Goal: Task Accomplishment & Management: Complete application form

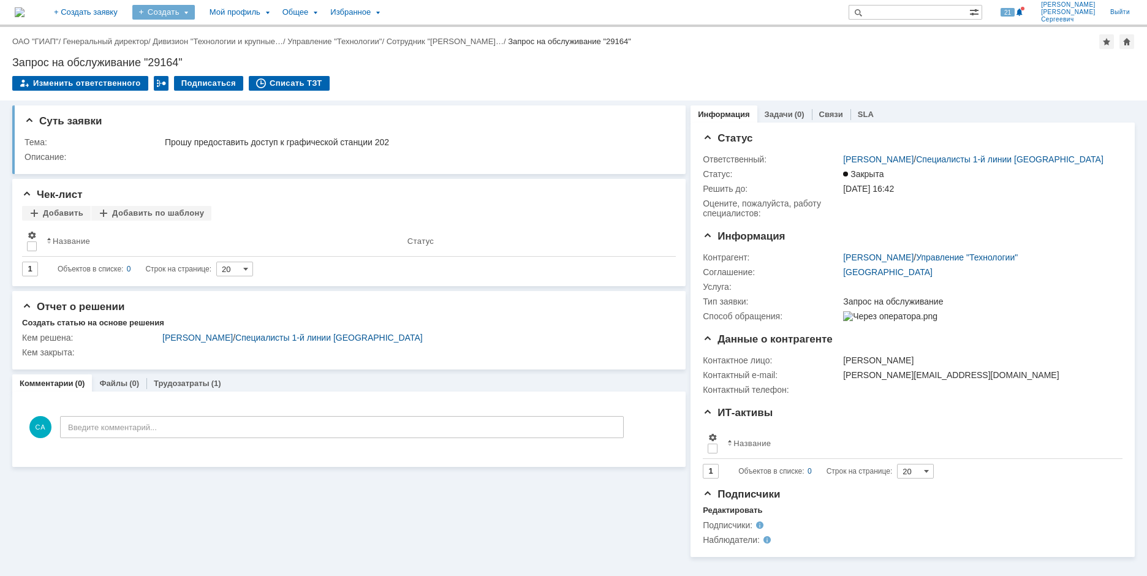
click at [195, 15] on div "Создать" at bounding box center [163, 12] width 63 height 15
click at [218, 78] on link "Заявка" at bounding box center [181, 76] width 93 height 15
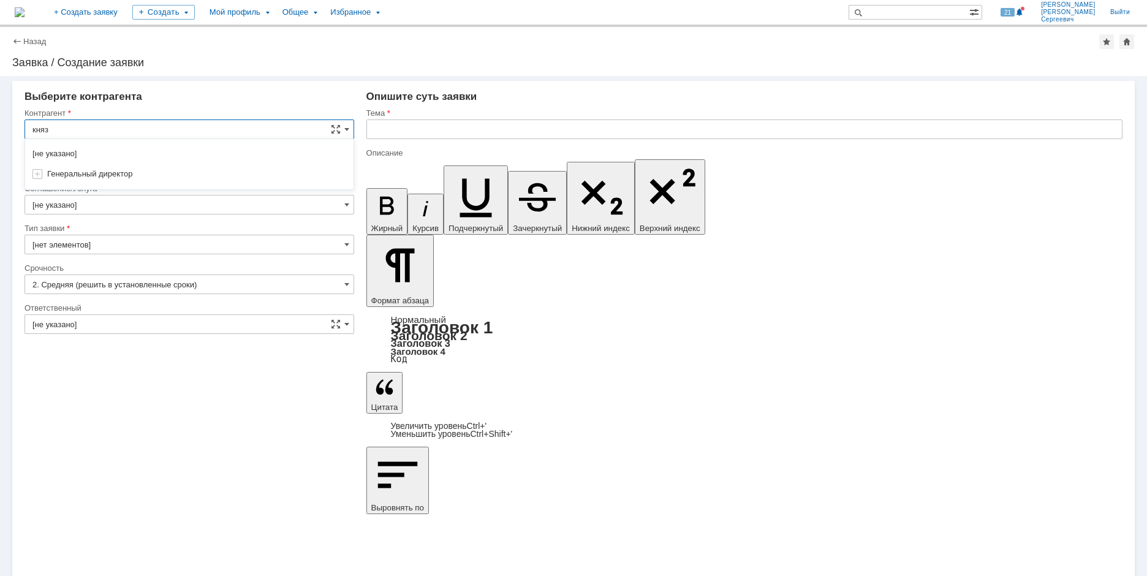
type input "князе"
click at [133, 130] on input "[не указано]" at bounding box center [190, 130] width 330 height 20
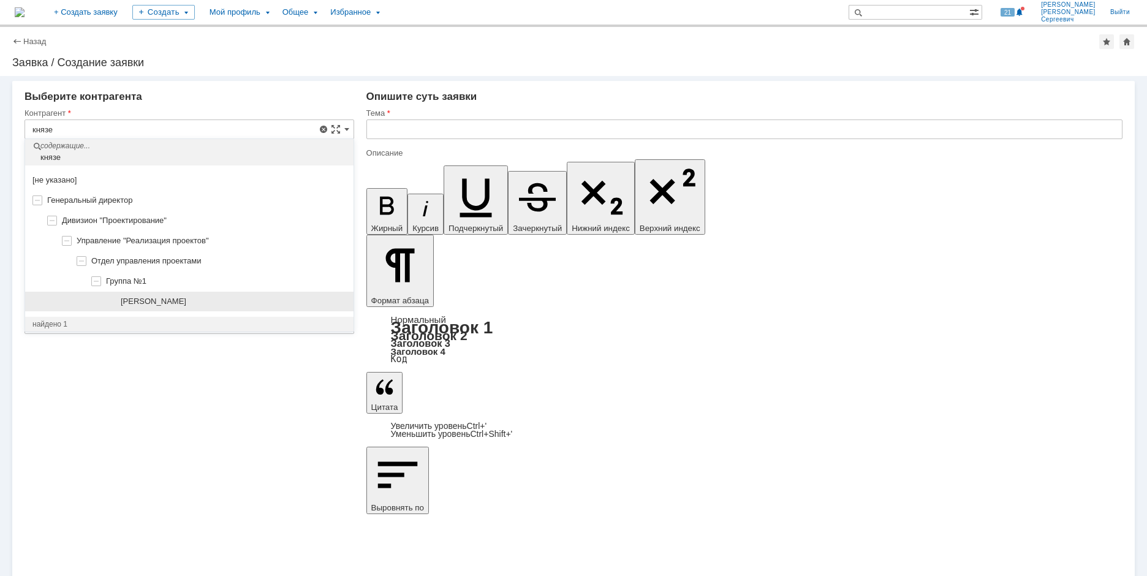
click at [186, 302] on span "[PERSON_NAME]" at bounding box center [154, 301] width 66 height 9
type input "[PERSON_NAME]"
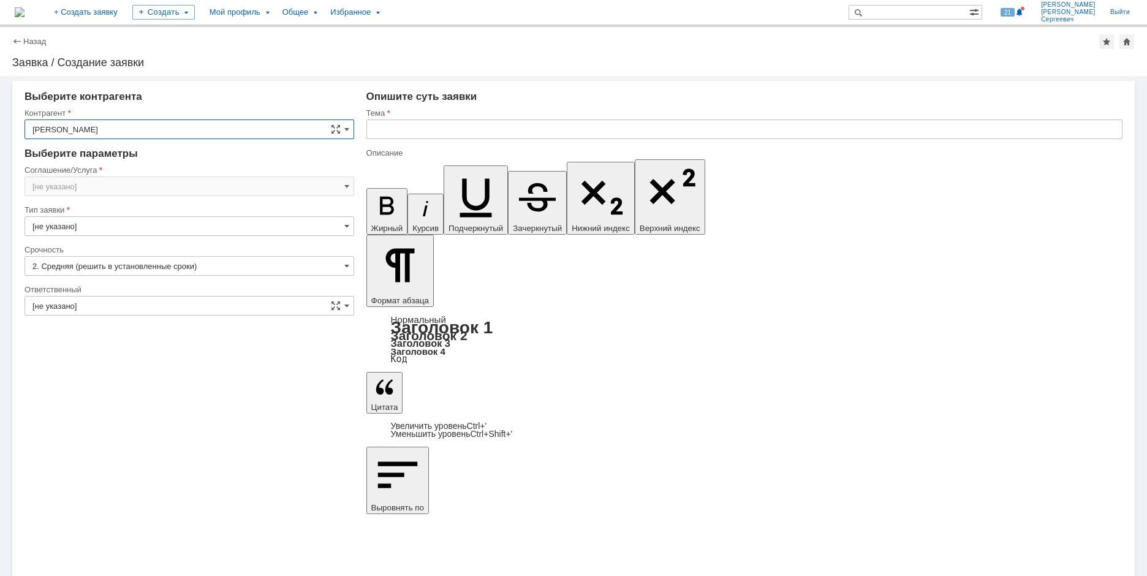
type input "[GEOGRAPHIC_DATA]"
click at [154, 184] on input "[GEOGRAPHIC_DATA]" at bounding box center [190, 187] width 330 height 20
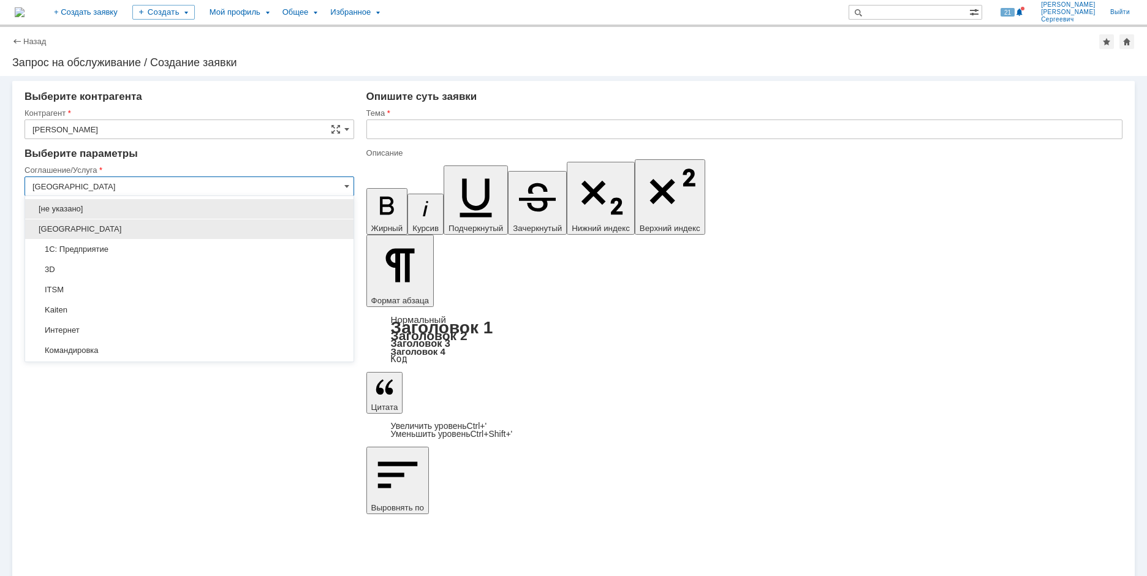
click at [164, 227] on span "[GEOGRAPHIC_DATA]" at bounding box center [189, 229] width 314 height 10
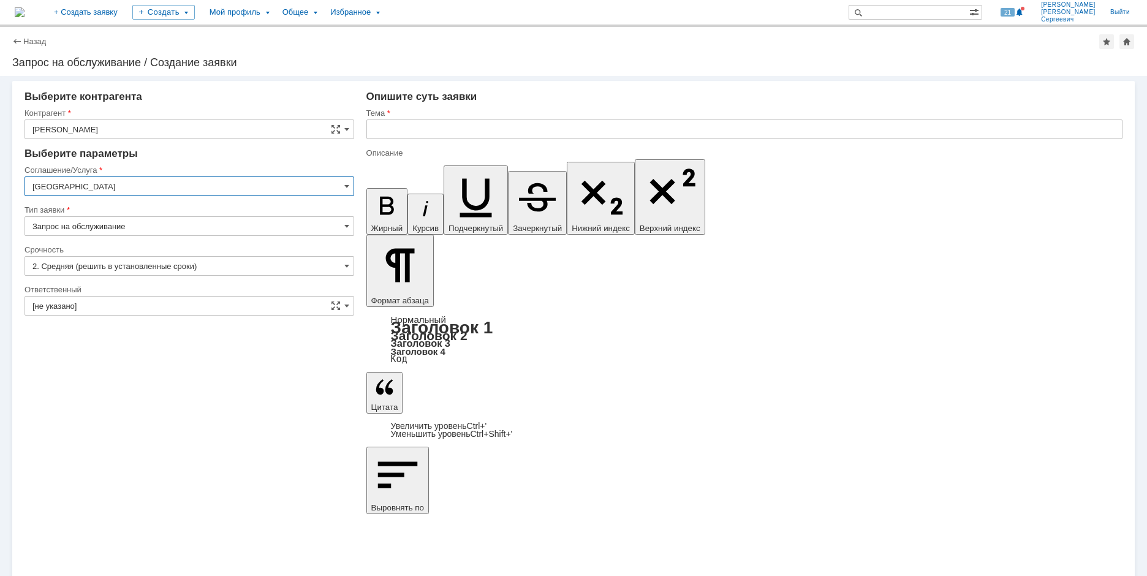
type input "[GEOGRAPHIC_DATA]"
click at [164, 300] on input "[не указано]" at bounding box center [190, 306] width 330 height 20
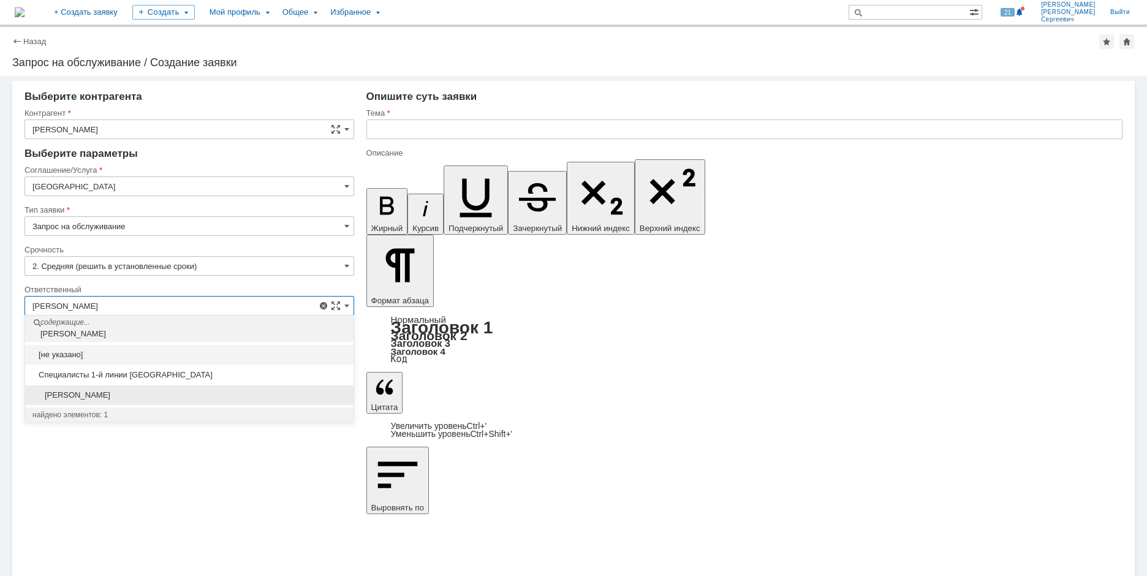
click at [214, 392] on span "[PERSON_NAME]" at bounding box center [189, 395] width 314 height 10
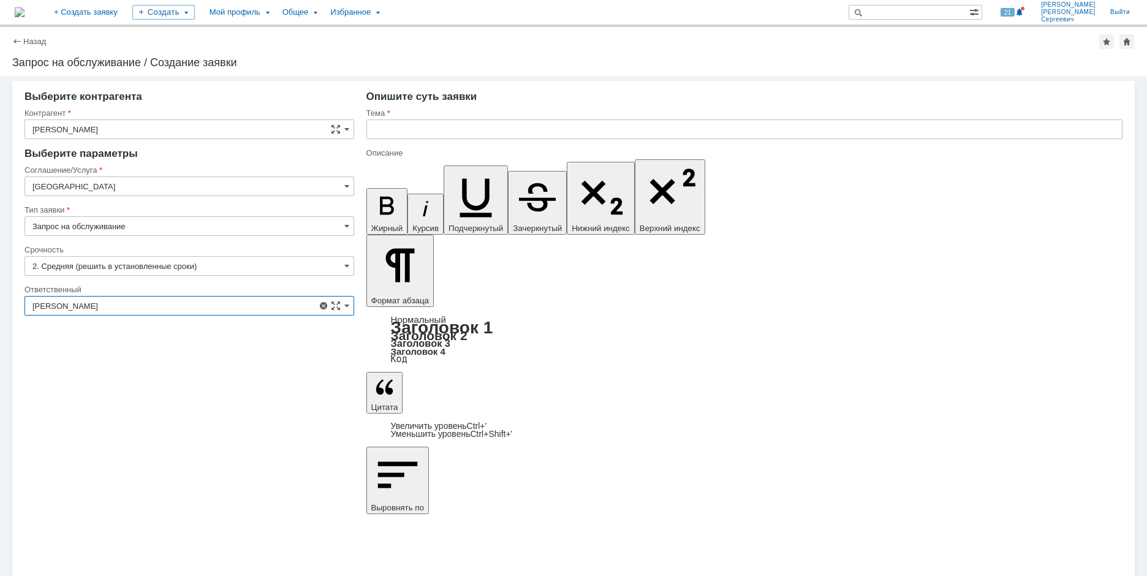
type input "[PERSON_NAME]"
click at [430, 133] on input "text" at bounding box center [744, 130] width 756 height 20
click at [317, 479] on div "Внимание! Выберите контрагента Контрагент Князева Наталия Павловна Контрагент н…" at bounding box center [573, 326] width 1147 height 500
click at [481, 133] on input "text" at bounding box center [744, 130] width 756 height 20
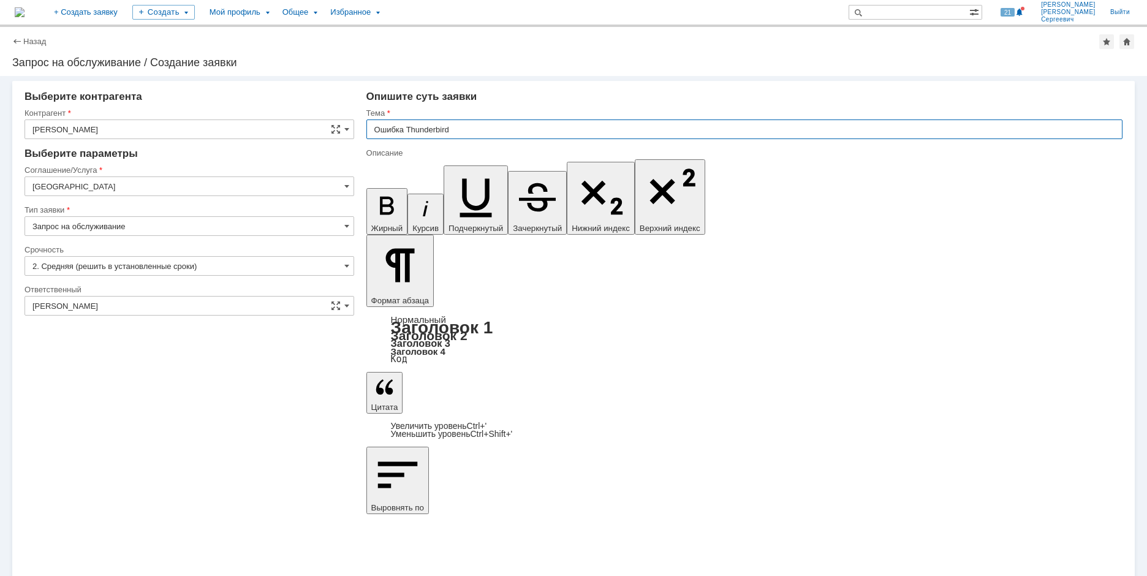
drag, startPoint x: 481, startPoint y: 133, endPoint x: 357, endPoint y: 146, distance: 125.1
type input "Ошибка Thunderbird"
click at [347, 484] on div "Внимание! Выберите контрагента Контрагент Князева Наталия Павловна Контрагент н…" at bounding box center [573, 326] width 1147 height 500
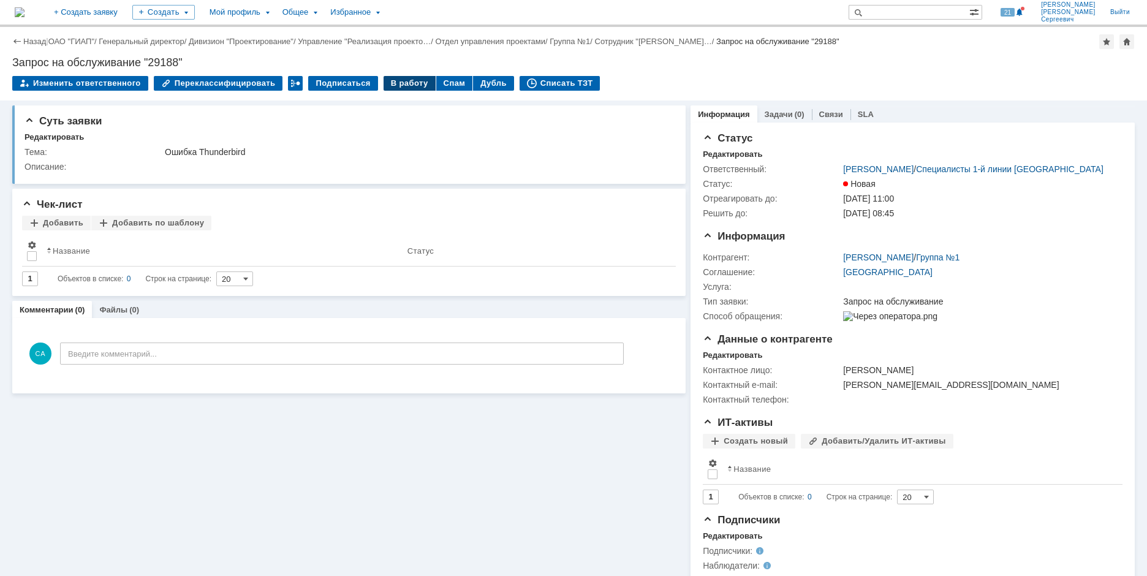
click at [395, 80] on div "В работу" at bounding box center [410, 83] width 52 height 15
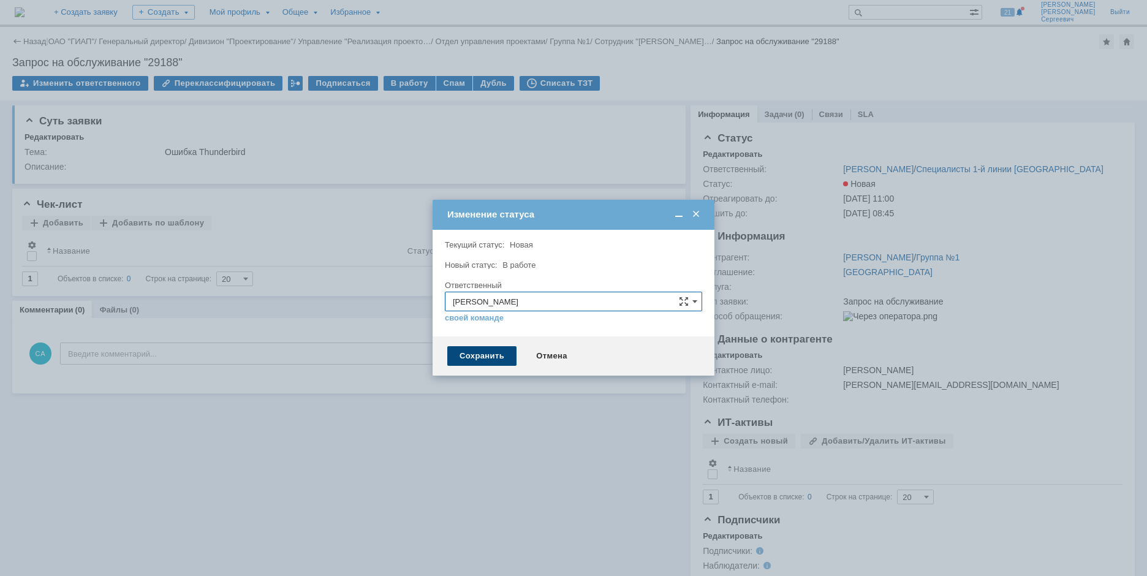
click at [460, 365] on div "Сохранить" at bounding box center [481, 356] width 69 height 20
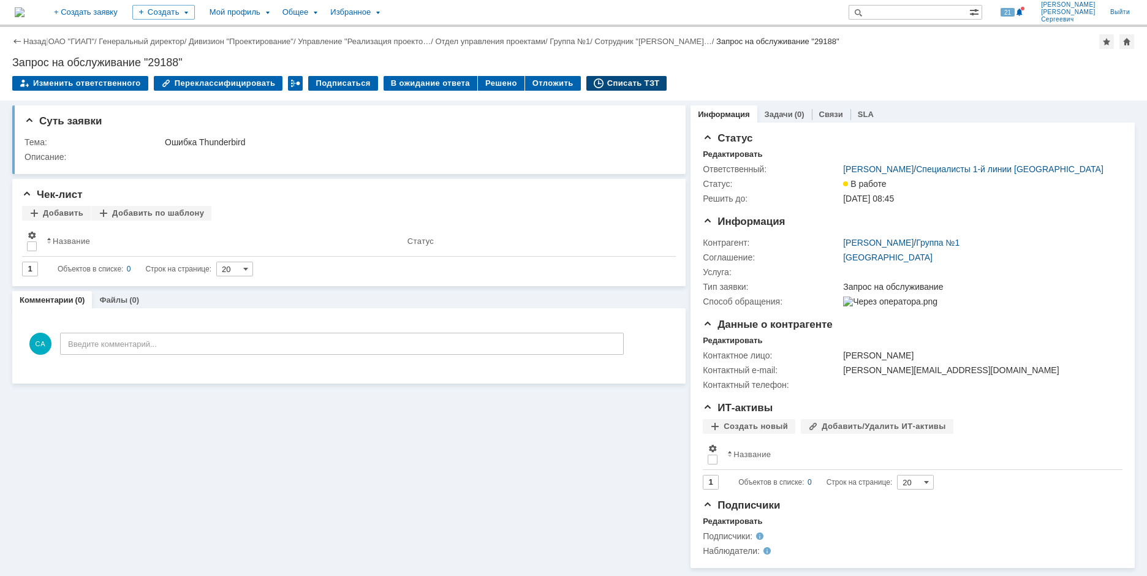
click at [593, 84] on div "Списать ТЗТ" at bounding box center [627, 83] width 81 height 15
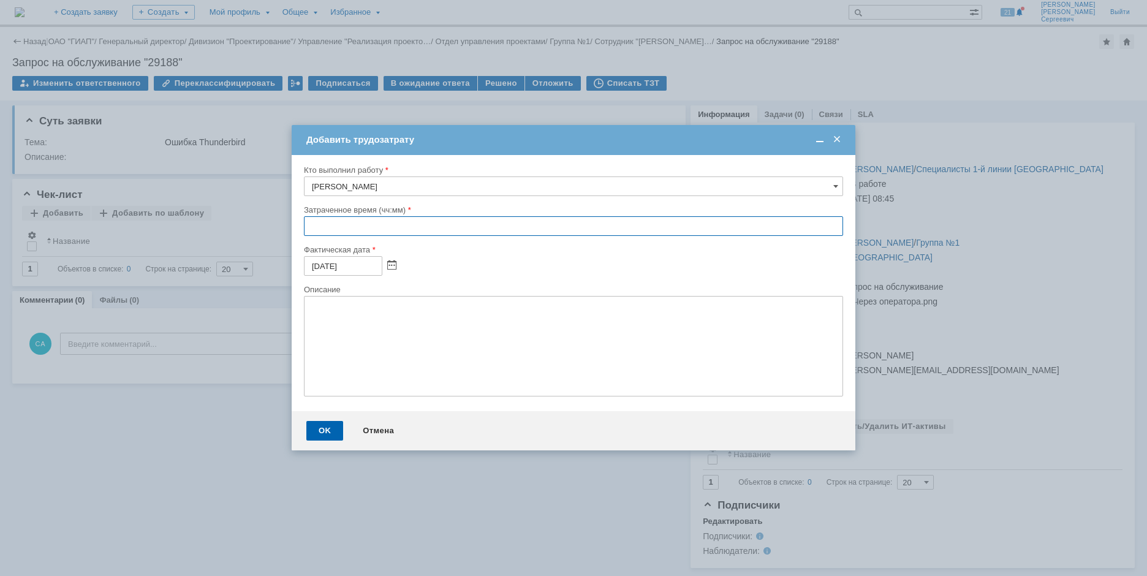
click at [316, 224] on input "text" at bounding box center [573, 226] width 539 height 20
click at [311, 226] on input "text" at bounding box center [573, 226] width 539 height 20
type input "00:05"
click at [317, 428] on div "OK" at bounding box center [324, 431] width 37 height 20
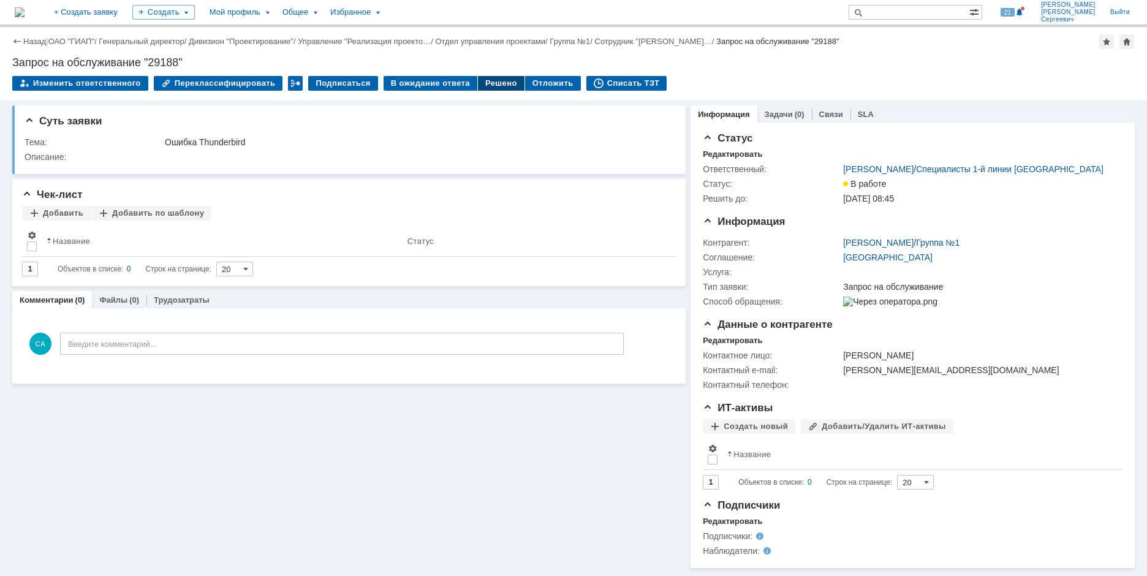
click at [484, 86] on div "Решено" at bounding box center [501, 83] width 47 height 15
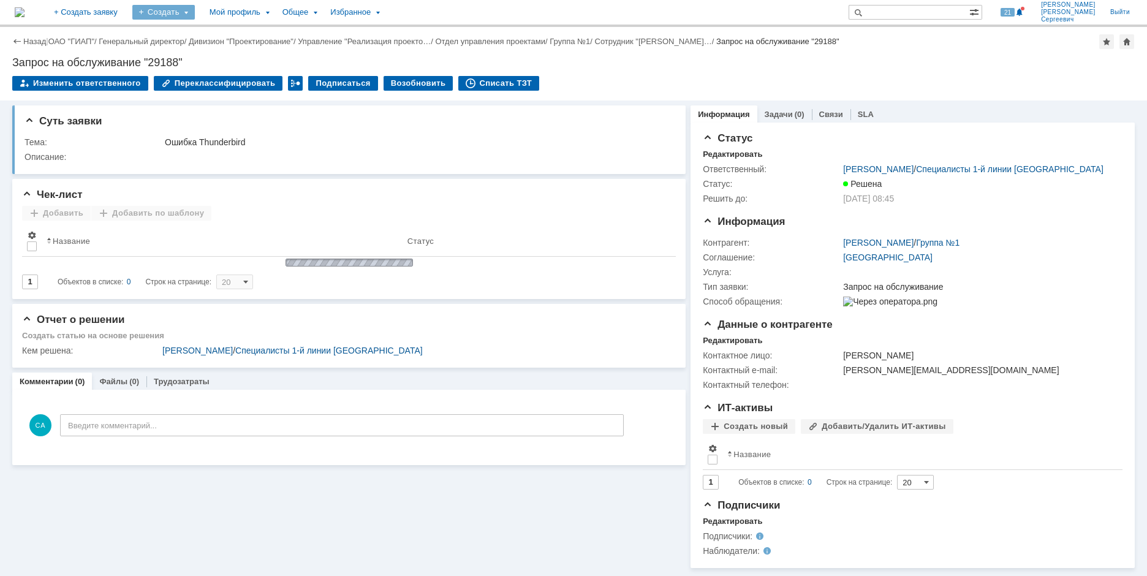
click at [189, 16] on div "Создать" at bounding box center [163, 12] width 63 height 15
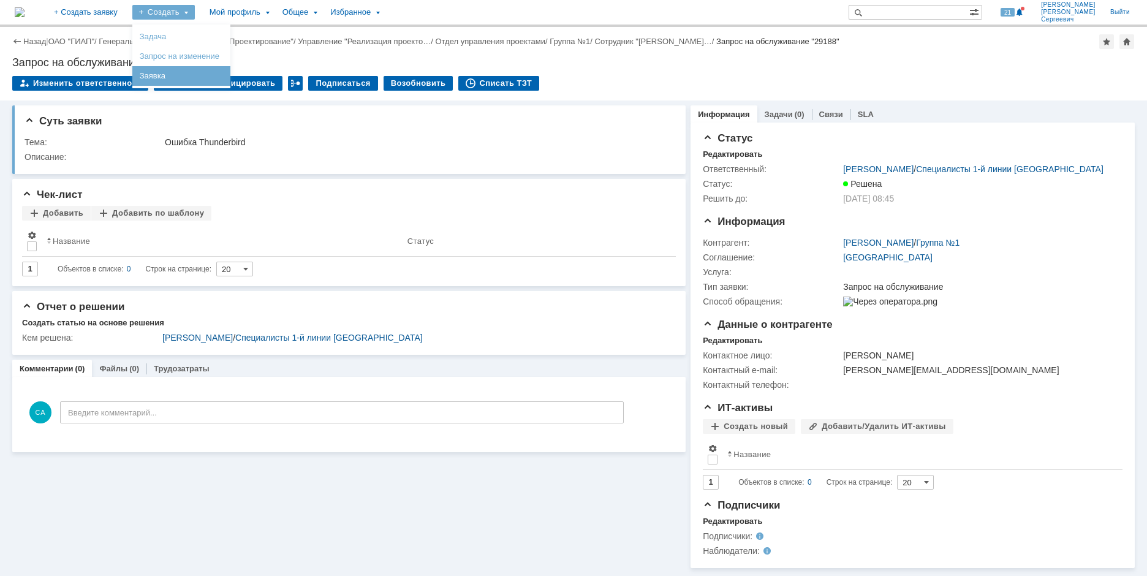
click at [203, 78] on link "Заявка" at bounding box center [181, 76] width 93 height 15
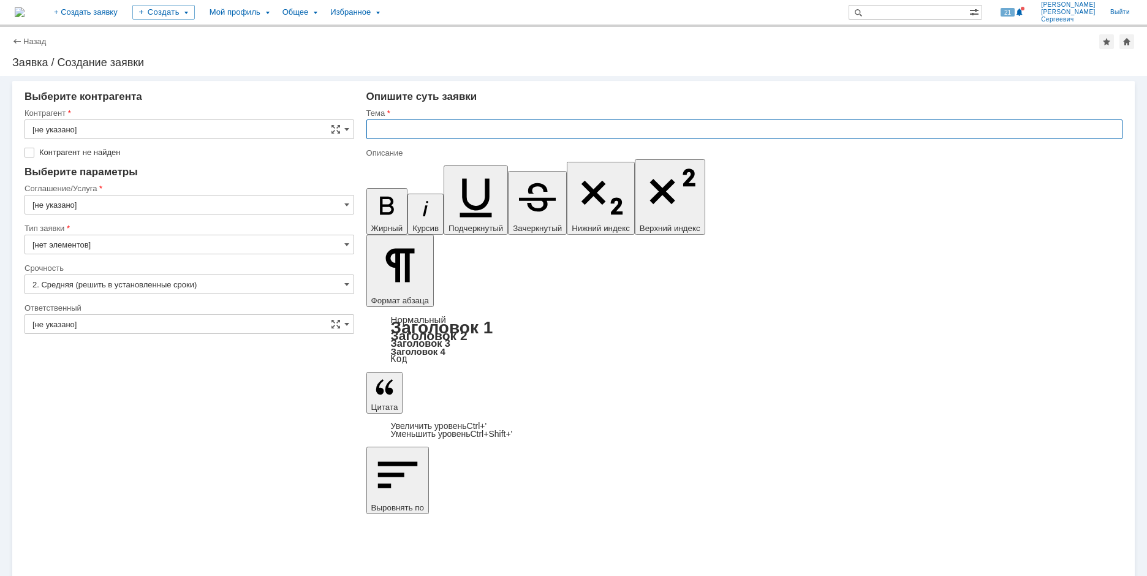
click at [393, 132] on input "text" at bounding box center [744, 130] width 756 height 20
paste input "Ошибка Thunderbird"
type input "Ошибка Thunderbird"
click at [242, 126] on input "[не указано]" at bounding box center [190, 130] width 330 height 20
type input "R"
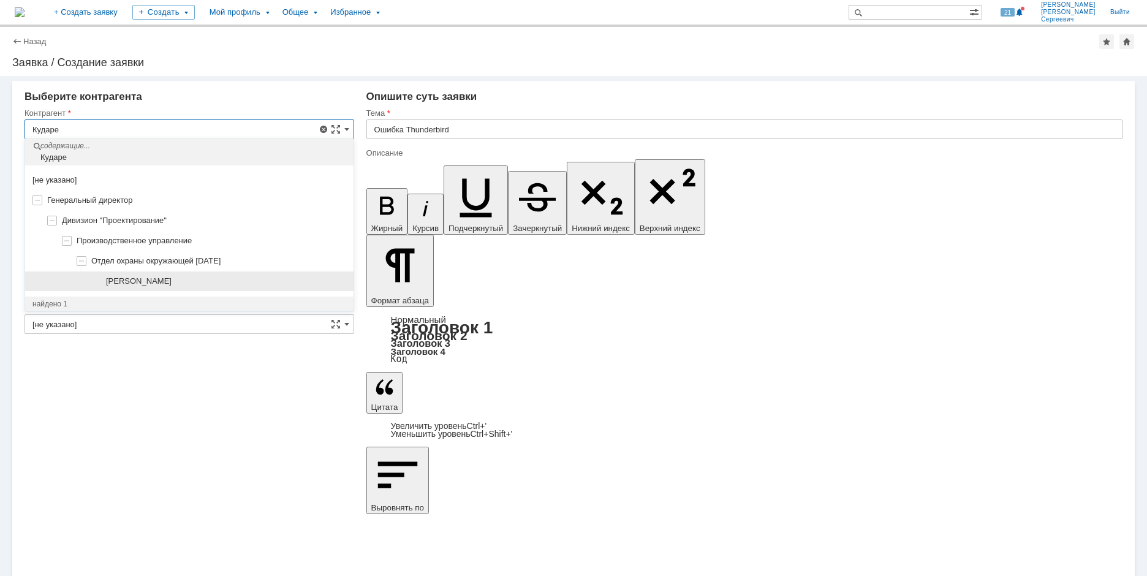
click at [172, 279] on span "Кударева Ольга Борисовна" at bounding box center [139, 280] width 66 height 9
type input "Кударева Ольга Борисовна"
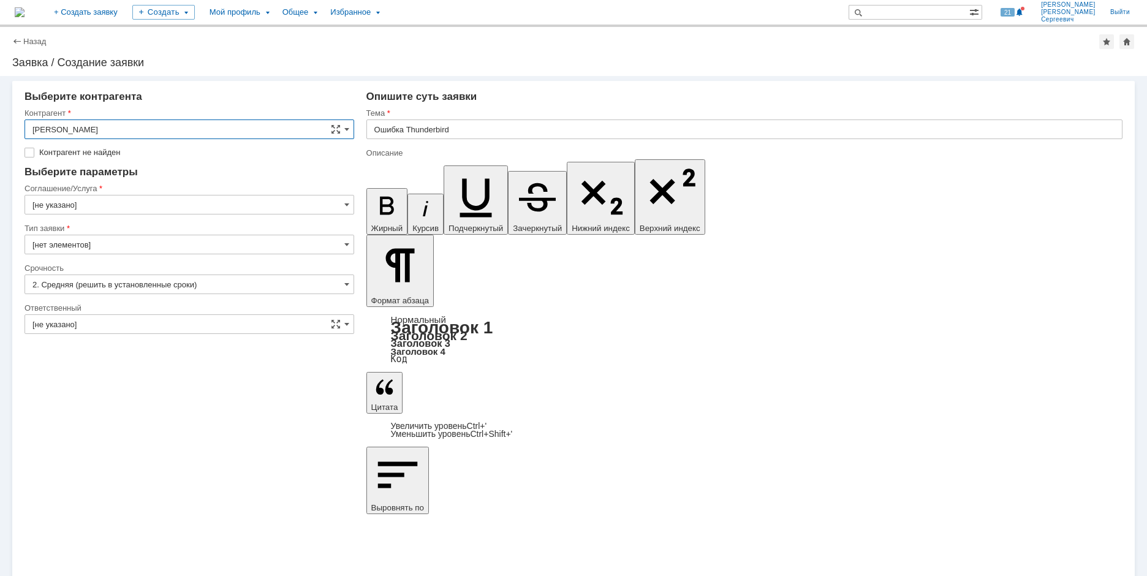
type input "[GEOGRAPHIC_DATA]"
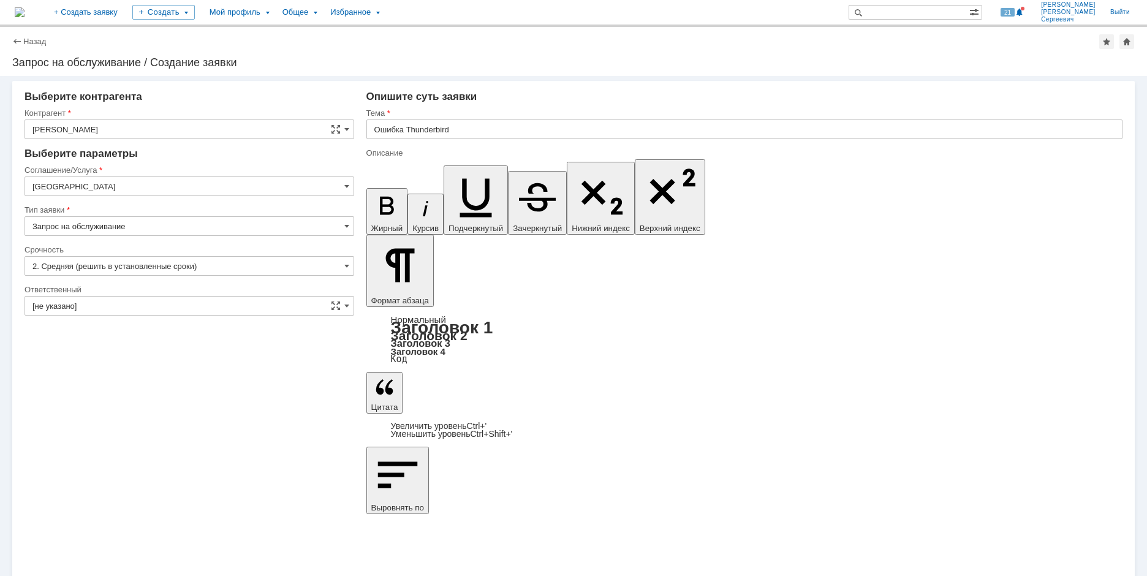
click at [142, 186] on input "[GEOGRAPHIC_DATA]" at bounding box center [190, 187] width 330 height 20
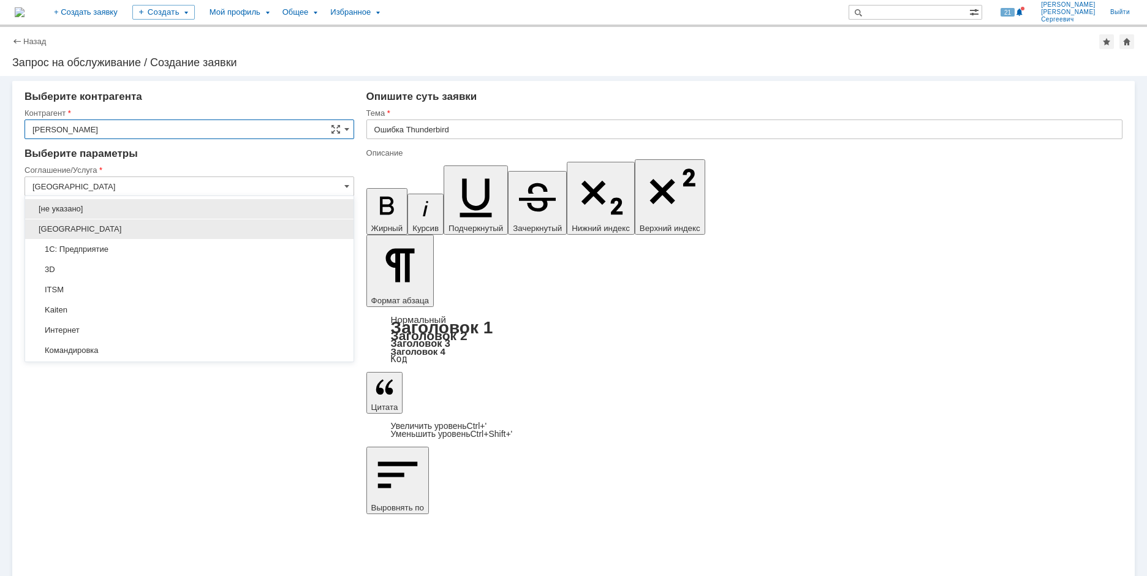
click at [164, 233] on span "[GEOGRAPHIC_DATA]" at bounding box center [189, 229] width 314 height 10
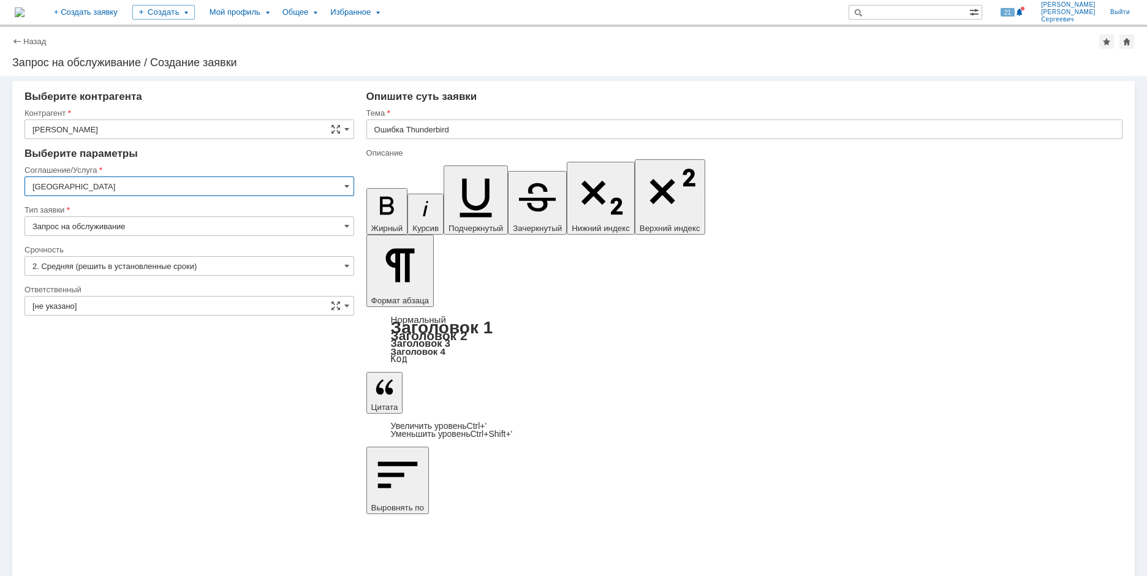
type input "[GEOGRAPHIC_DATA]"
click at [216, 305] on input "[не указано]" at bounding box center [190, 306] width 330 height 20
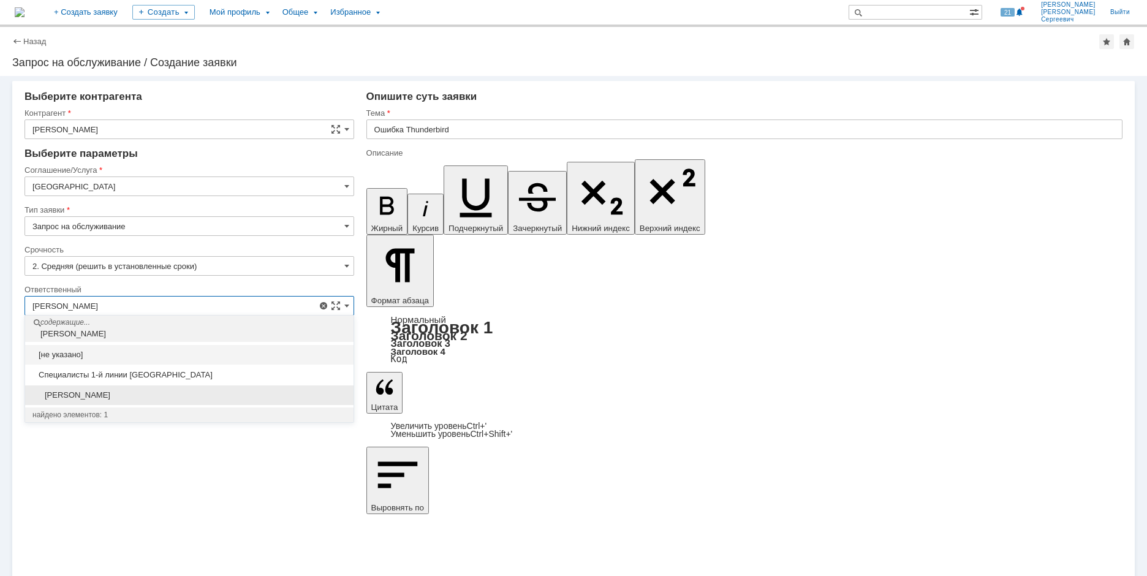
click at [218, 391] on span "[PERSON_NAME]" at bounding box center [189, 395] width 314 height 10
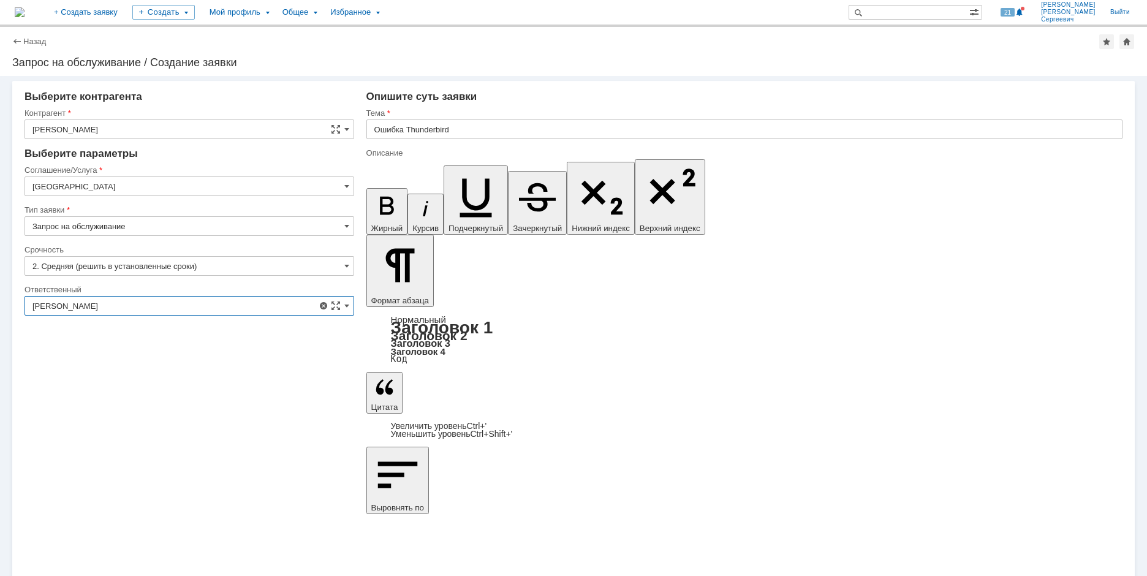
type input "[PERSON_NAME]"
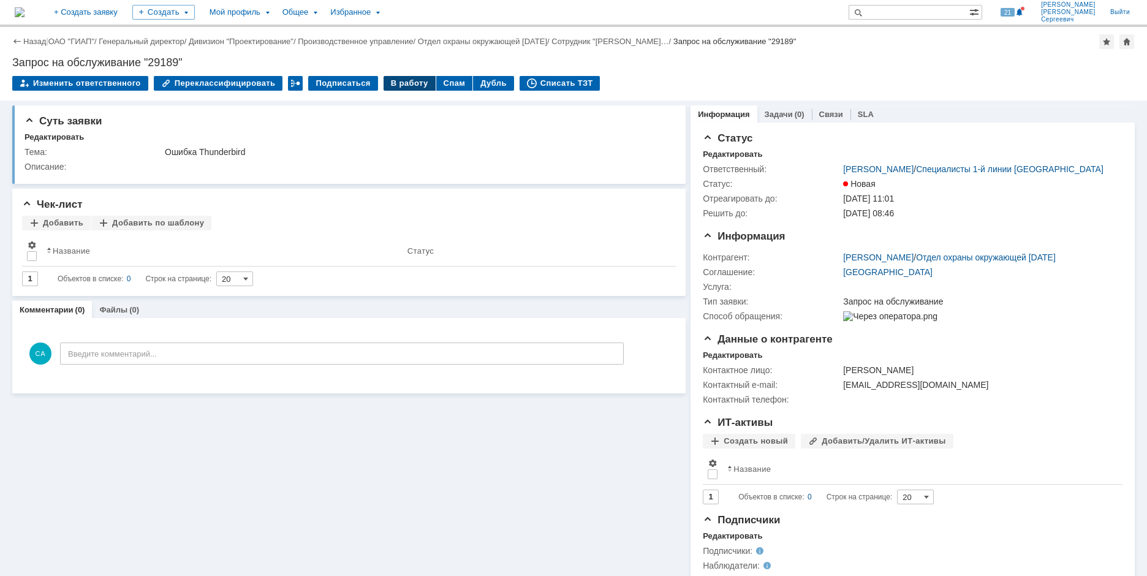
click at [389, 81] on div "В работу" at bounding box center [410, 83] width 52 height 15
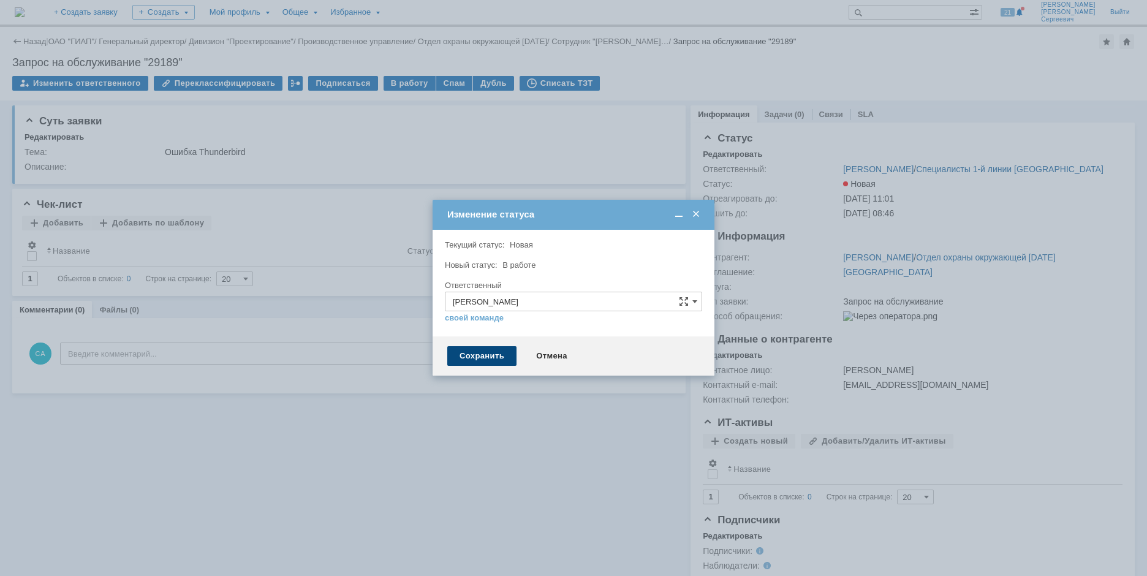
click at [462, 355] on div "Сохранить" at bounding box center [481, 356] width 69 height 20
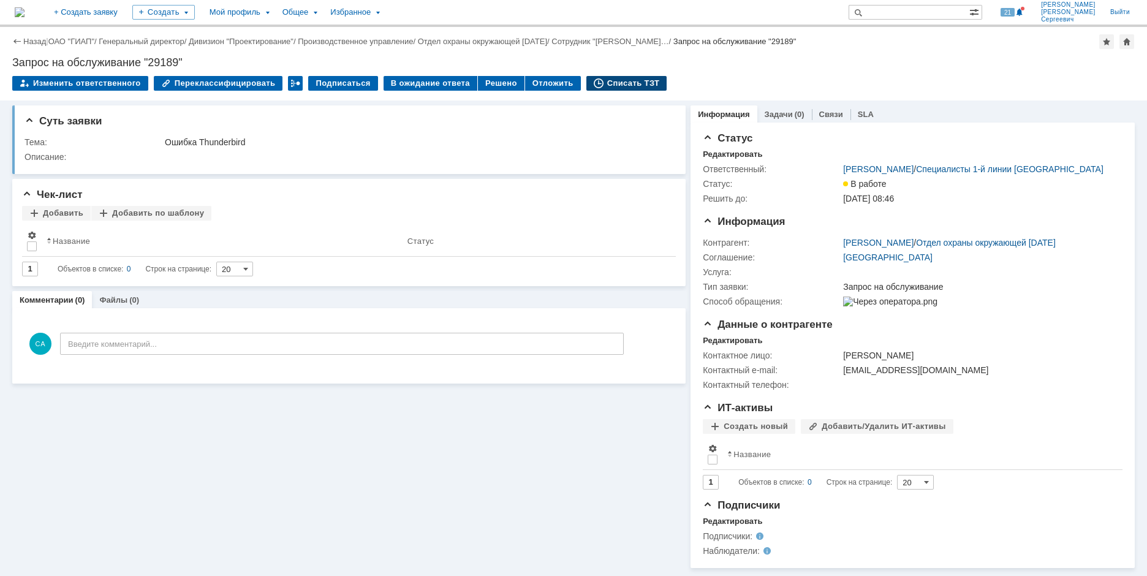
click at [594, 85] on div "Списать ТЗТ" at bounding box center [627, 83] width 81 height 15
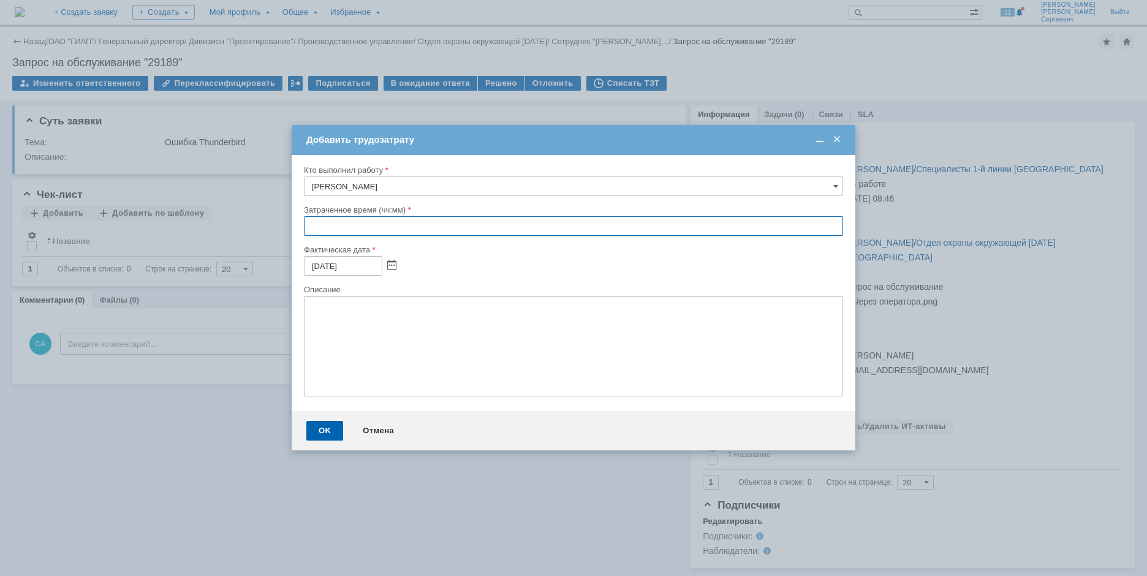
click at [305, 229] on input "text" at bounding box center [573, 226] width 539 height 20
type input "00:05"
click at [322, 420] on div "OK Отмена" at bounding box center [574, 430] width 564 height 39
click at [322, 431] on div "OK" at bounding box center [324, 431] width 37 height 20
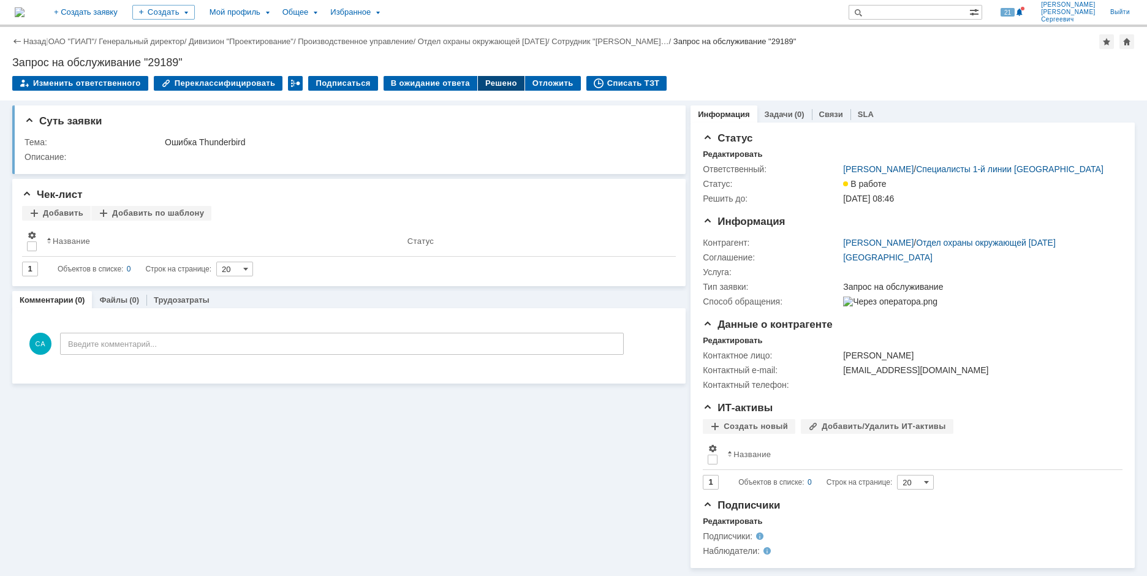
click at [490, 82] on div "Решено" at bounding box center [501, 83] width 47 height 15
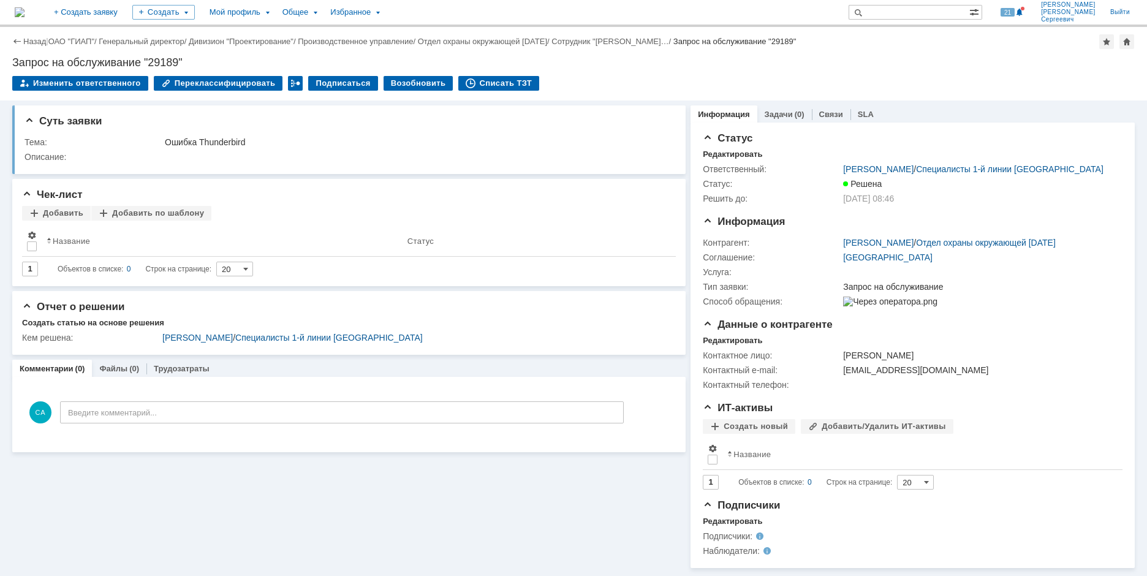
click at [25, 17] on img at bounding box center [20, 12] width 10 height 10
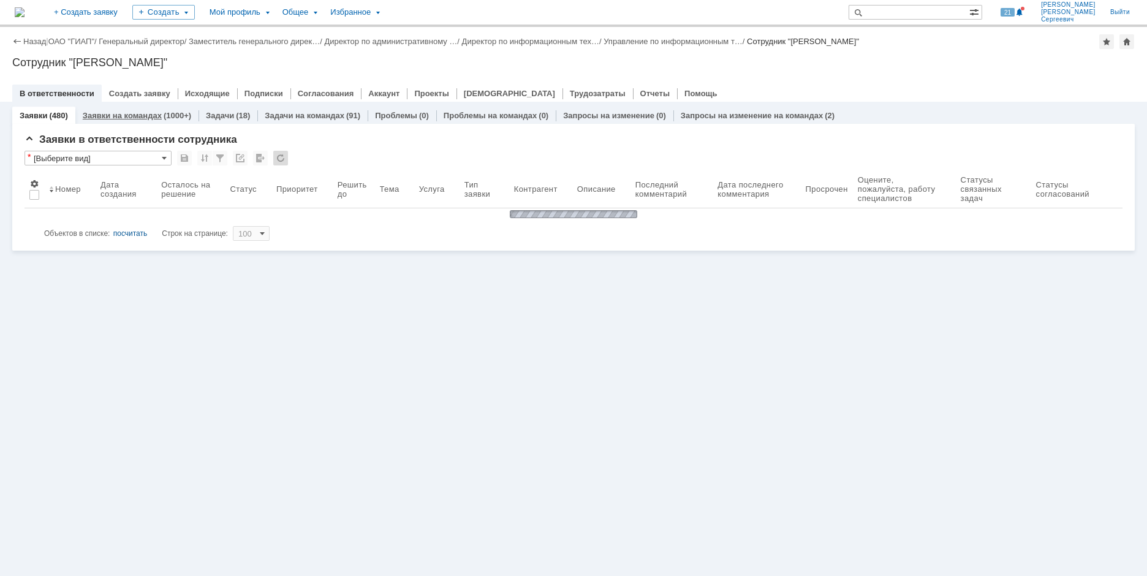
click at [120, 117] on link "Заявки на командах" at bounding box center [122, 115] width 79 height 9
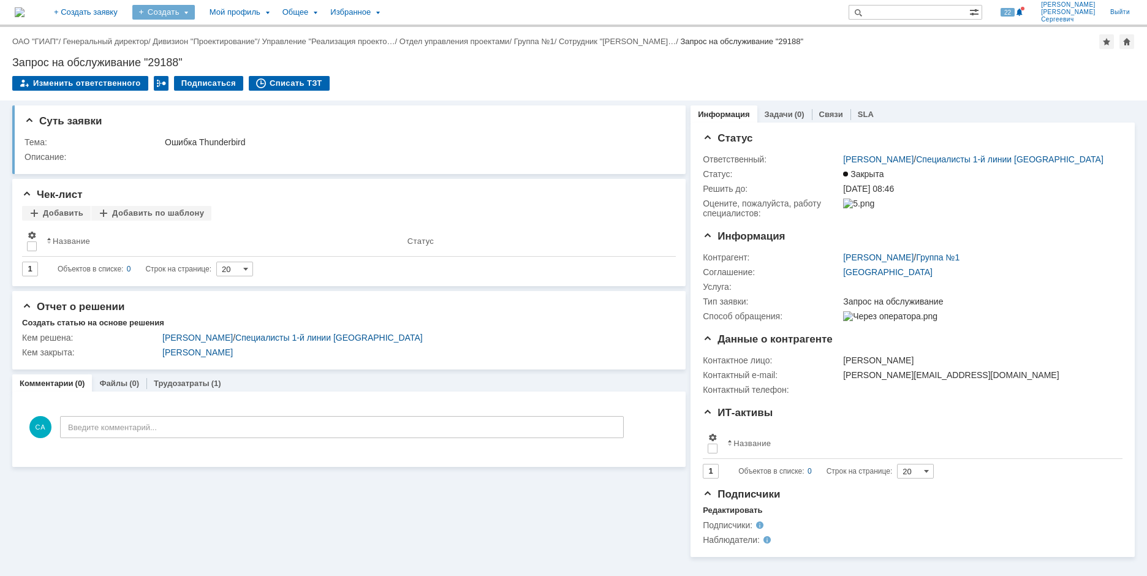
click at [195, 15] on div "Создать" at bounding box center [163, 12] width 63 height 15
click at [216, 75] on link "Заявка" at bounding box center [181, 76] width 93 height 15
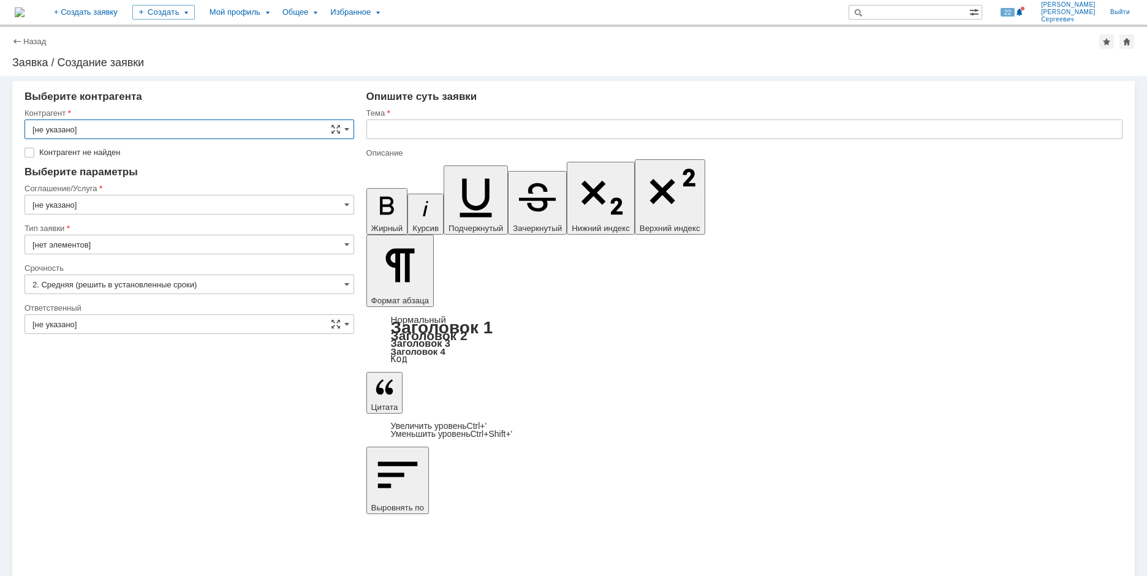
click at [431, 132] on input "text" at bounding box center [744, 130] width 756 height 20
paste input "Ошибка Thunderbird"
click at [402, 129] on input "Ошибка Thunderbird" at bounding box center [744, 130] width 756 height 20
click at [397, 124] on input "Ошибка Thunderbird" at bounding box center [744, 130] width 756 height 20
click at [403, 129] on input "Ошибка Thunderbird" at bounding box center [744, 130] width 756 height 20
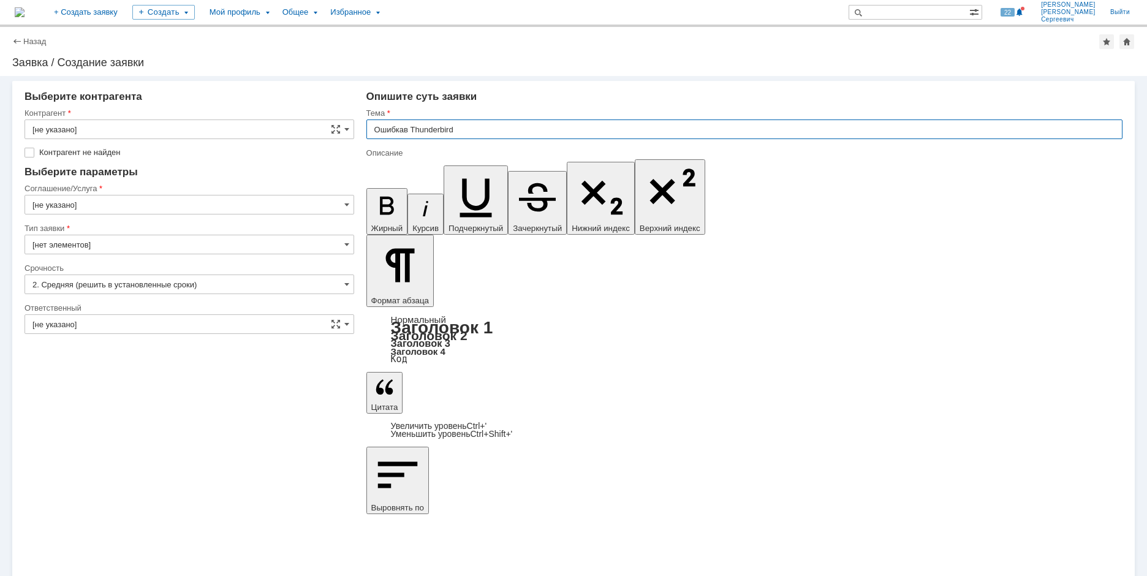
click at [403, 130] on input "Ошибкав Thunderbird" at bounding box center [744, 130] width 756 height 20
type input "Ошибка в Thunderbird"
click at [94, 126] on input "[не указано]" at bounding box center [190, 130] width 330 height 20
click at [151, 121] on input "[PERSON_NAME]" at bounding box center [190, 130] width 330 height 20
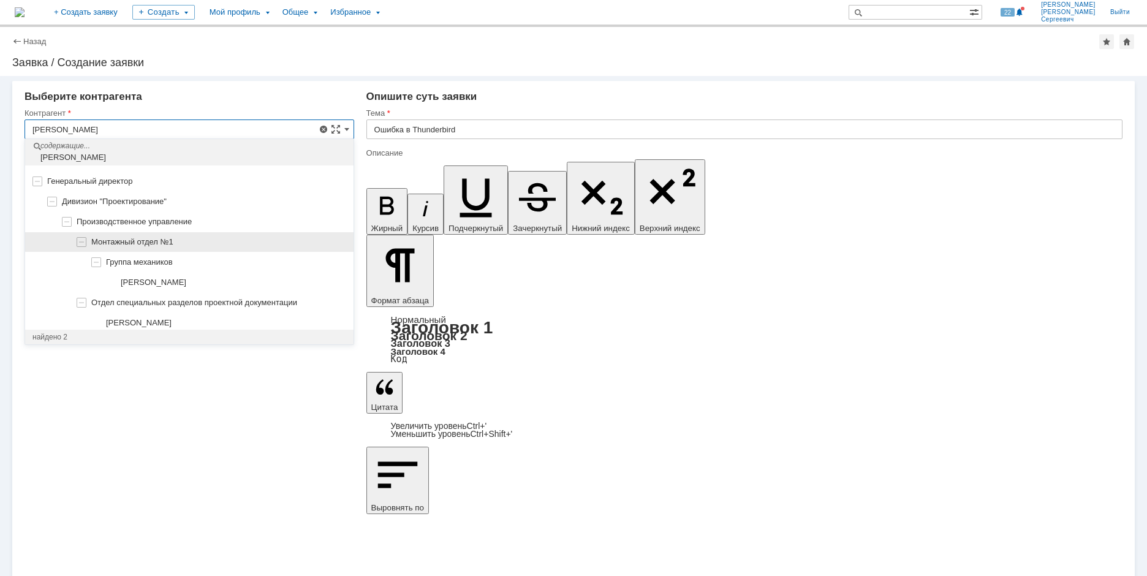
scroll to position [28, 0]
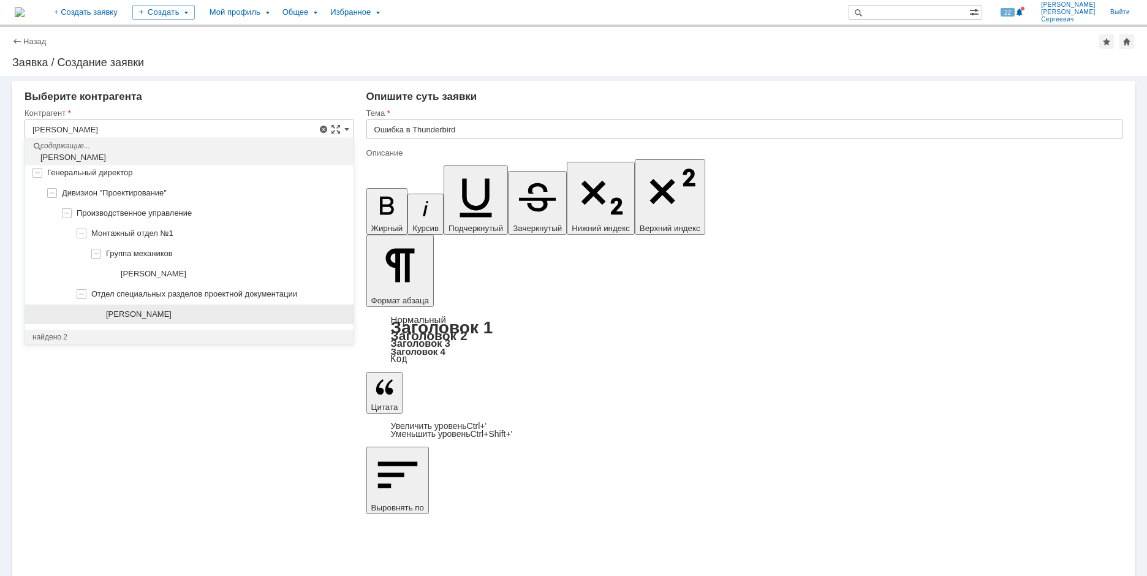
click at [172, 316] on span "[PERSON_NAME]" at bounding box center [139, 313] width 66 height 9
type input "[PERSON_NAME]"
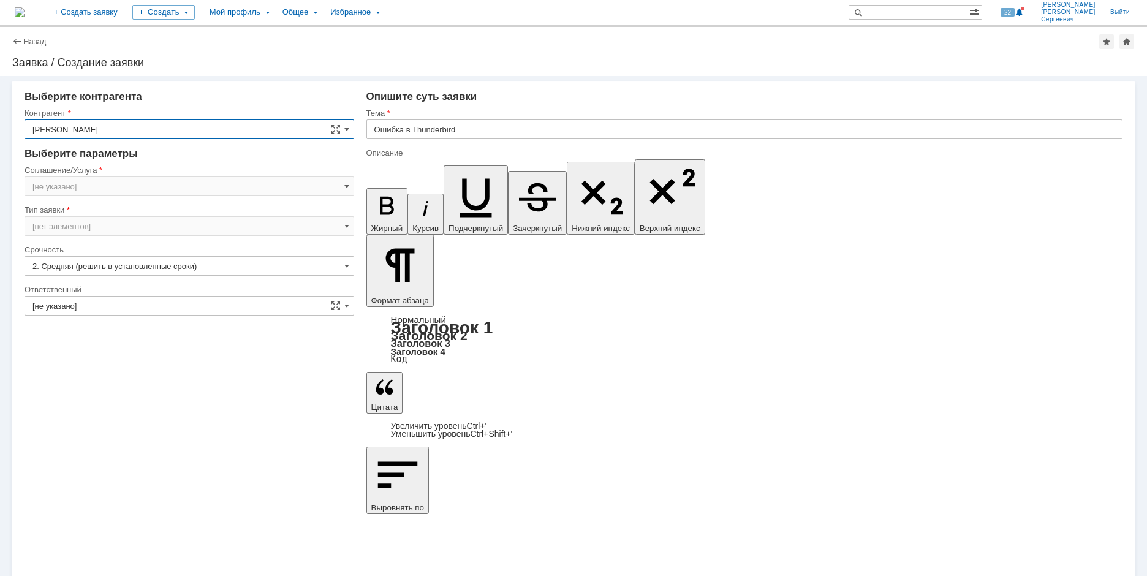
type input "[GEOGRAPHIC_DATA]"
click at [87, 196] on input "[GEOGRAPHIC_DATA]" at bounding box center [190, 187] width 330 height 20
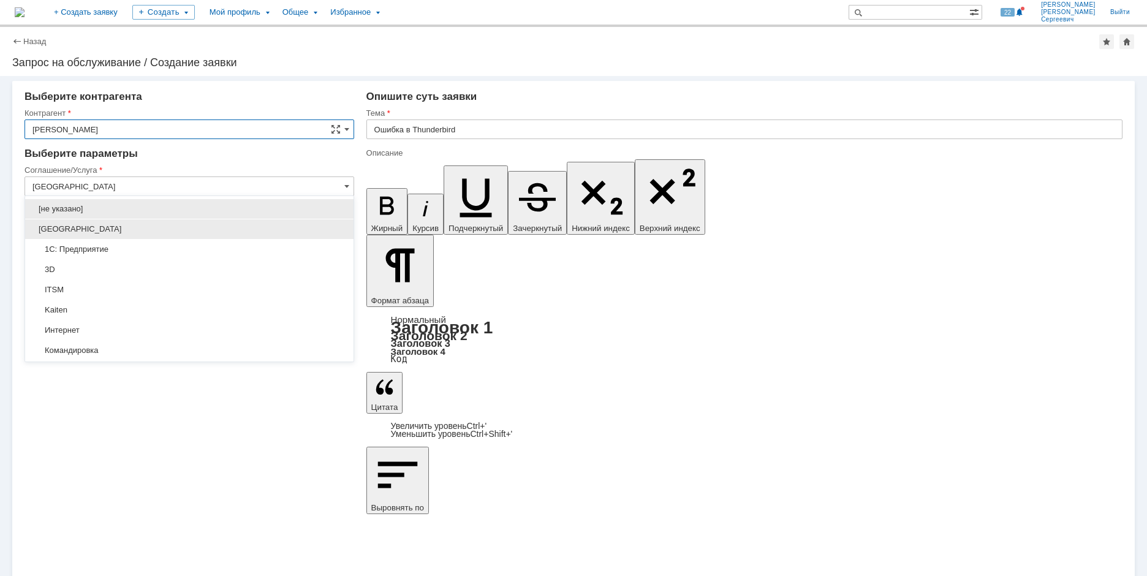
click at [86, 229] on span "[GEOGRAPHIC_DATA]" at bounding box center [189, 229] width 314 height 10
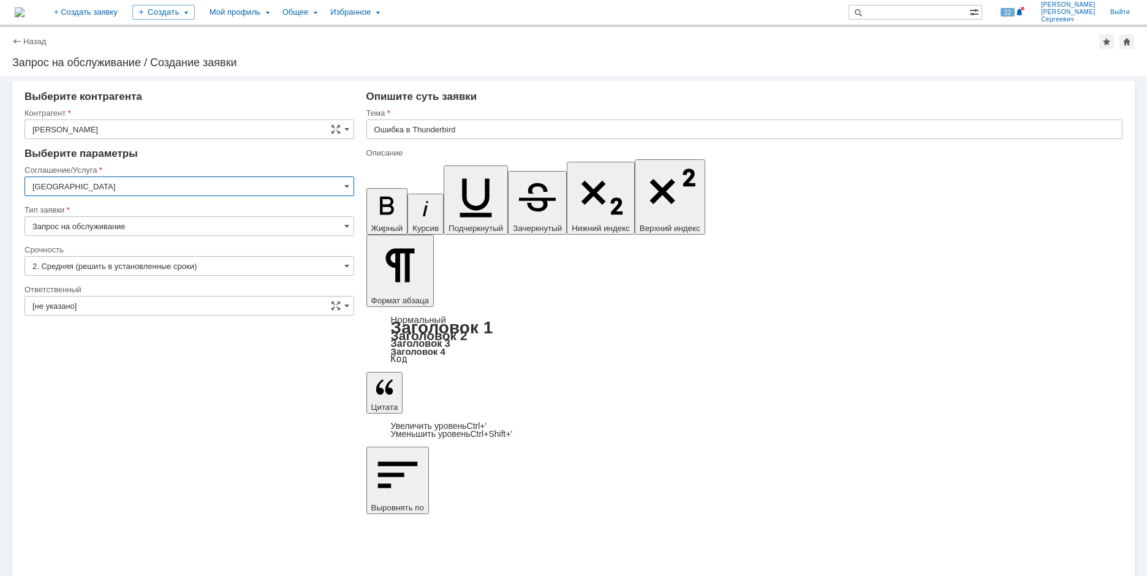
type input "[GEOGRAPHIC_DATA]"
click at [107, 301] on input "[не указано]" at bounding box center [190, 306] width 330 height 20
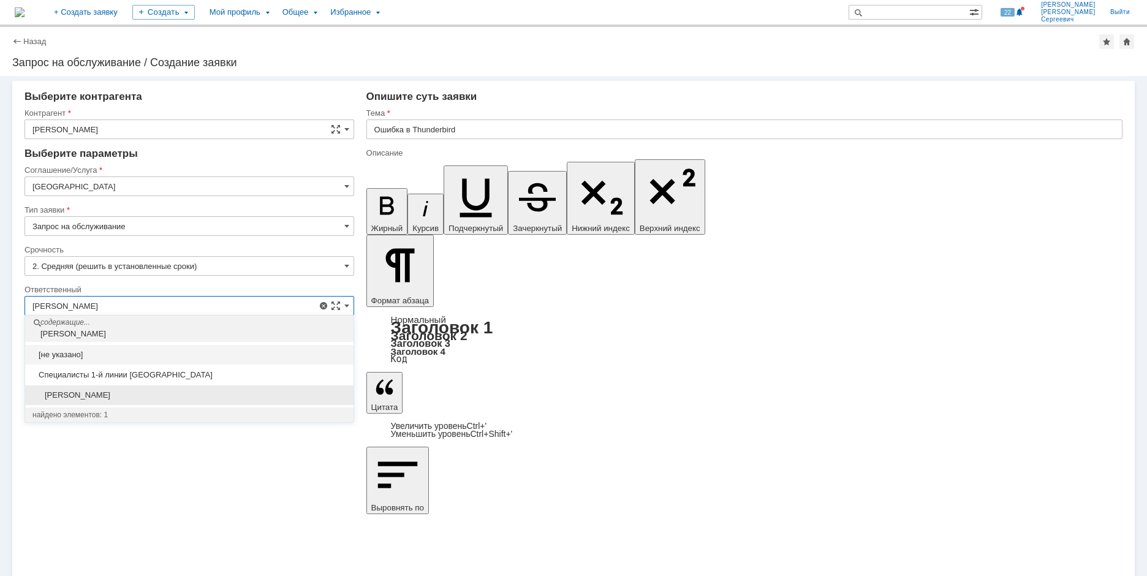
click at [148, 399] on span "[PERSON_NAME]" at bounding box center [189, 395] width 314 height 10
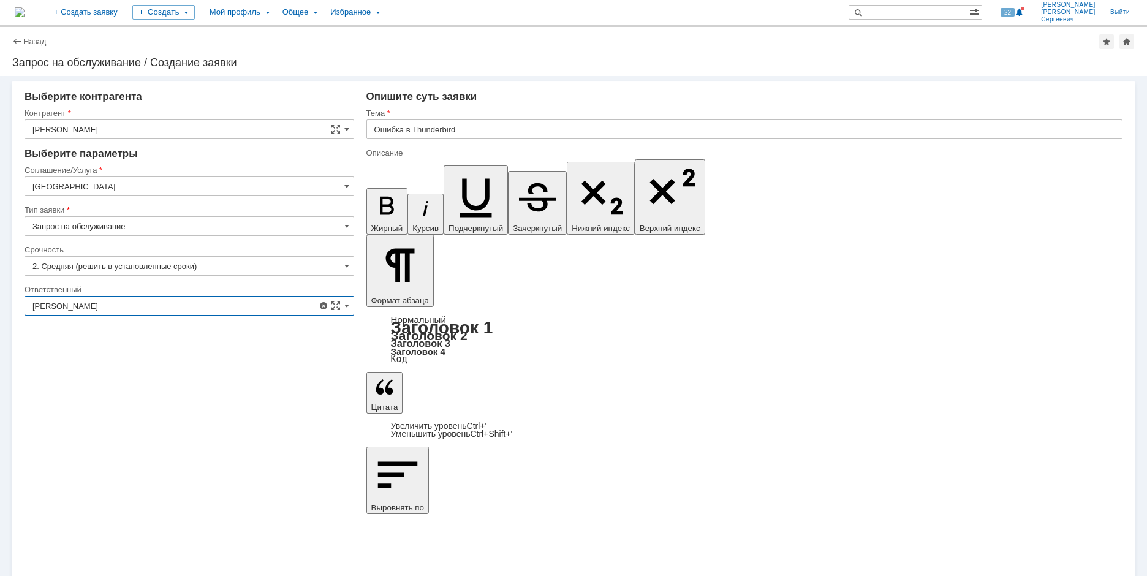
type input "[PERSON_NAME]"
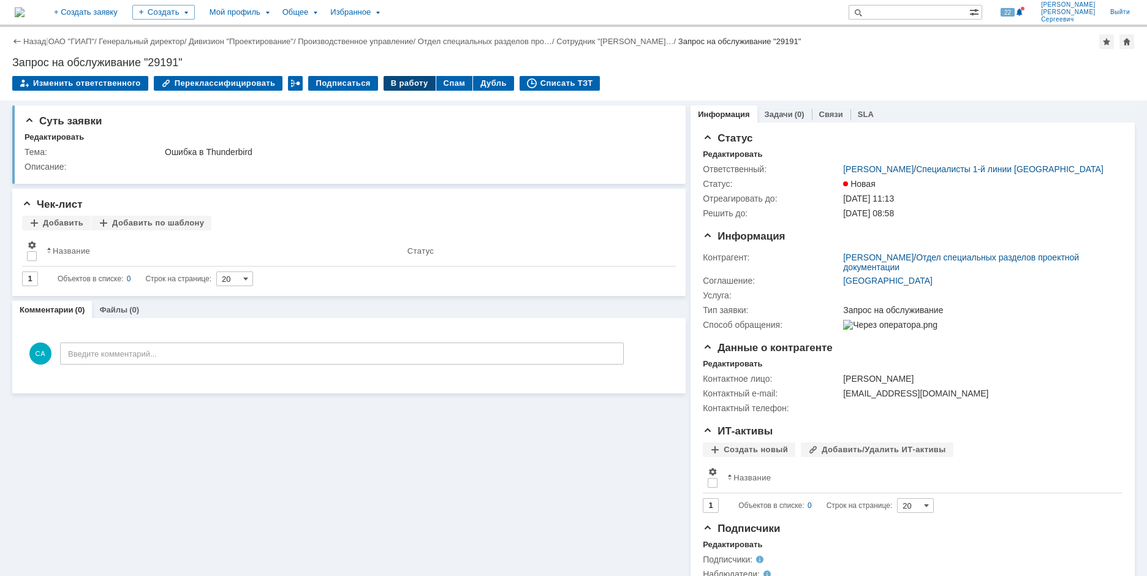
click at [385, 85] on div "В работу" at bounding box center [410, 83] width 52 height 15
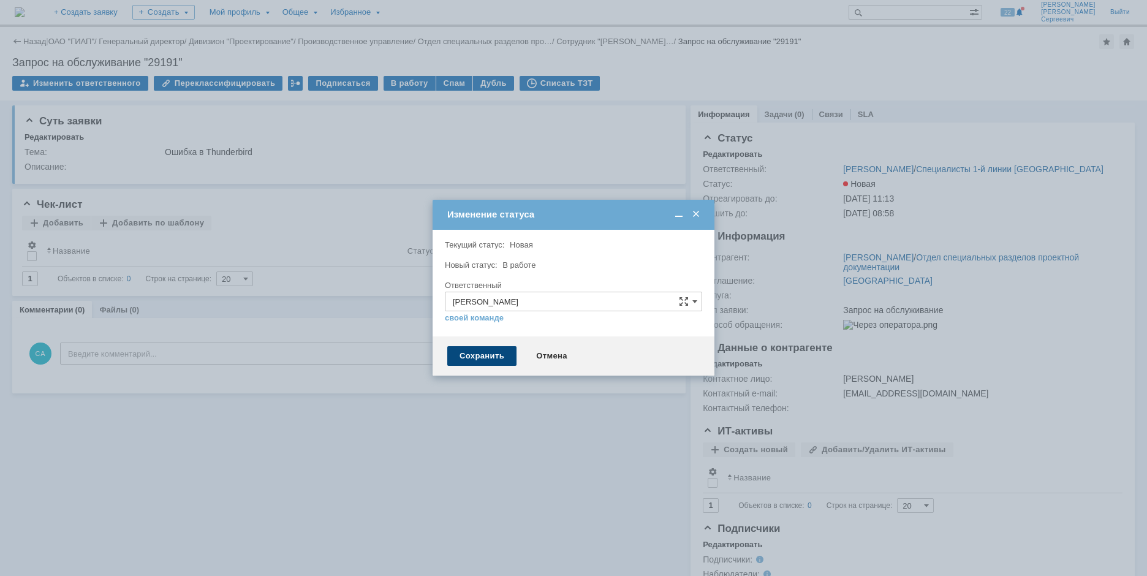
click at [464, 361] on div "Сохранить" at bounding box center [481, 356] width 69 height 20
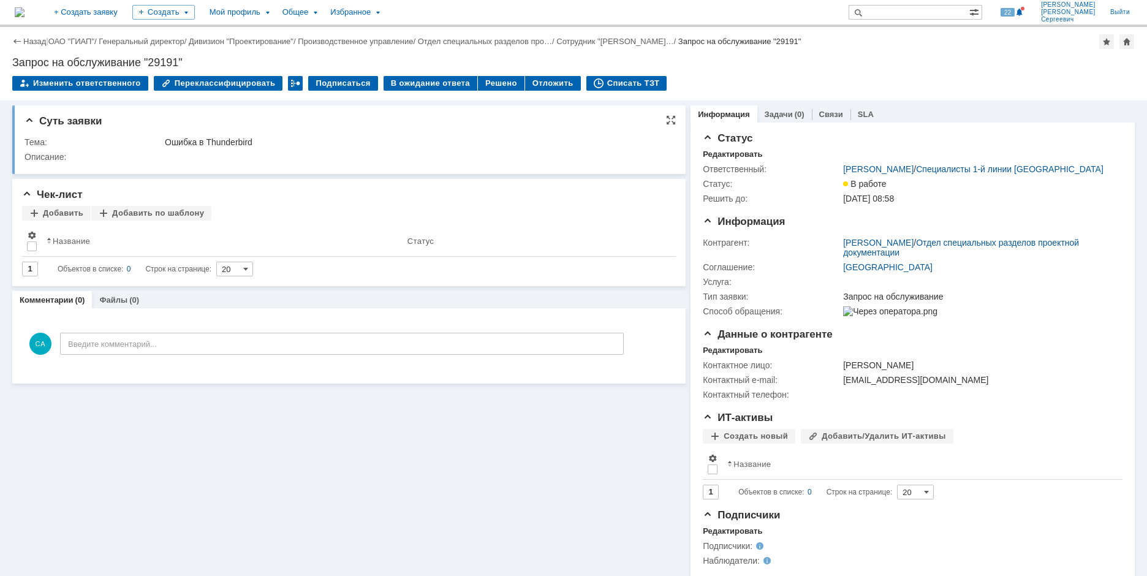
drag, startPoint x: 280, startPoint y: 116, endPoint x: 303, endPoint y: 127, distance: 25.5
click at [280, 116] on div "Суть заявки" at bounding box center [350, 121] width 651 height 12
click at [592, 82] on div "Списать ТЗТ" at bounding box center [627, 83] width 81 height 15
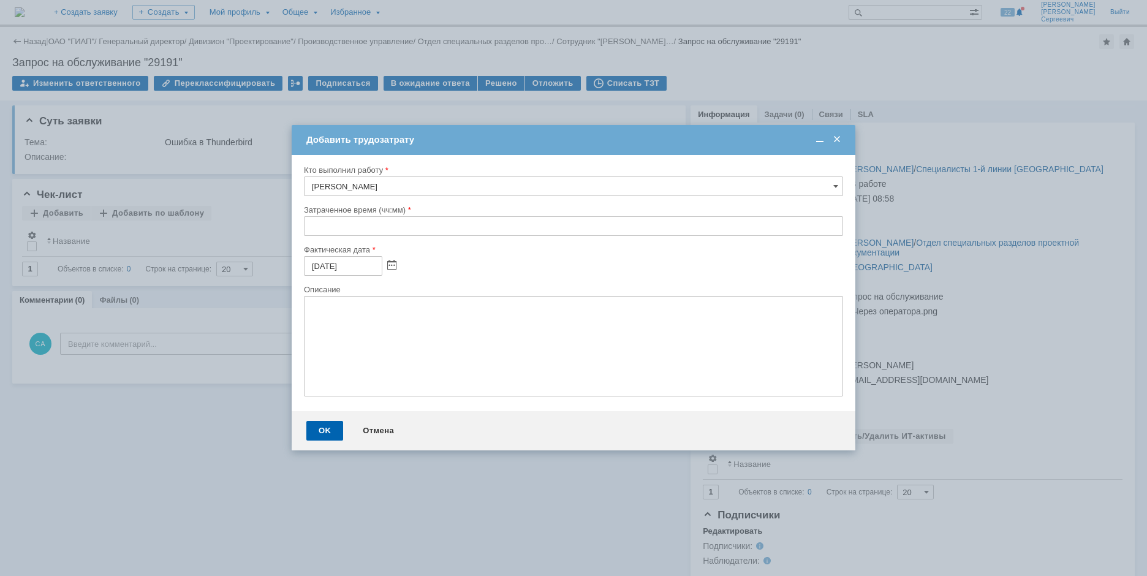
drag, startPoint x: 300, startPoint y: 231, endPoint x: 309, endPoint y: 231, distance: 9.2
click at [300, 231] on div "Кто выполнил работу [PERSON_NAME] время (чч:мм) Фактическая дата [DATE] Описание" at bounding box center [574, 283] width 564 height 256
click at [315, 230] on input "text" at bounding box center [573, 226] width 539 height 20
type input "00:05"
click at [314, 426] on div "OK" at bounding box center [324, 431] width 37 height 20
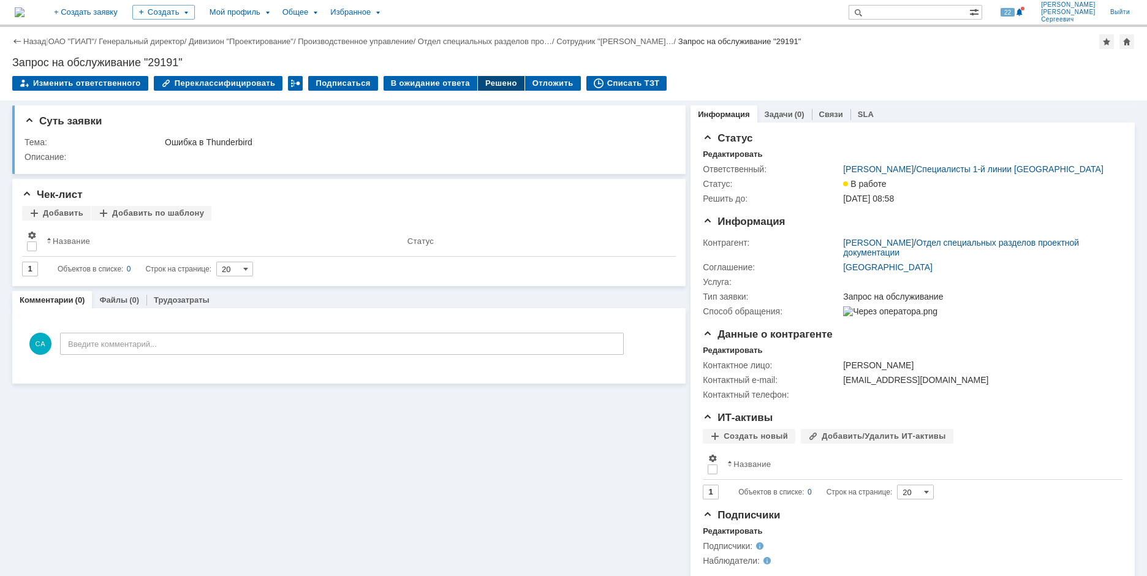
click at [487, 85] on div "Решено" at bounding box center [501, 83] width 47 height 15
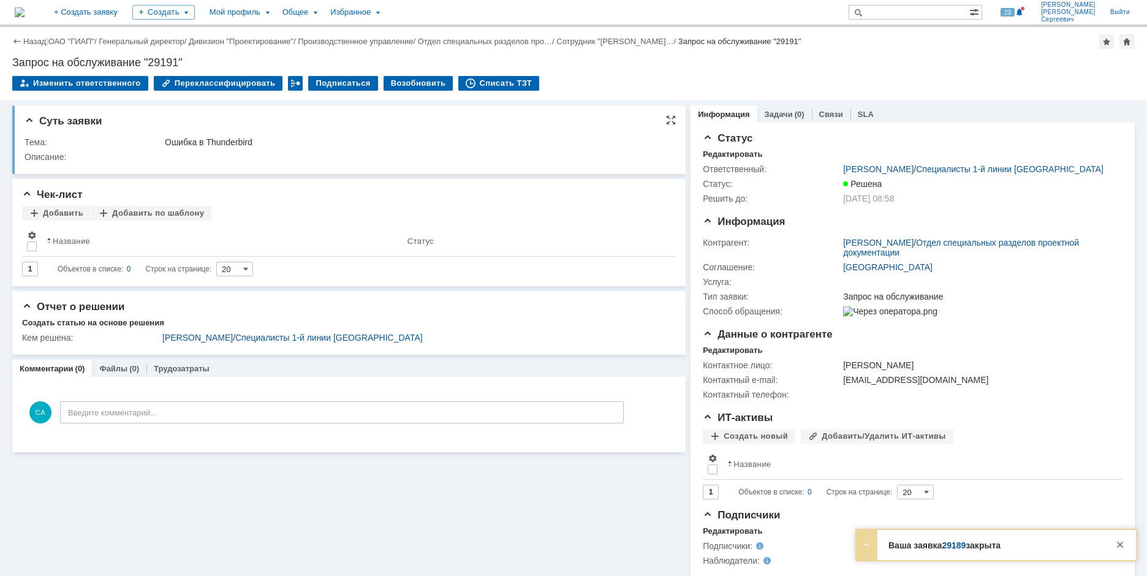
click at [162, 154] on div "Описание:" at bounding box center [347, 157] width 645 height 10
click at [195, 13] on div "Создать" at bounding box center [163, 12] width 63 height 15
drag, startPoint x: 214, startPoint y: 72, endPoint x: 207, endPoint y: 70, distance: 7.2
click at [207, 70] on link "Заявка" at bounding box center [181, 76] width 93 height 15
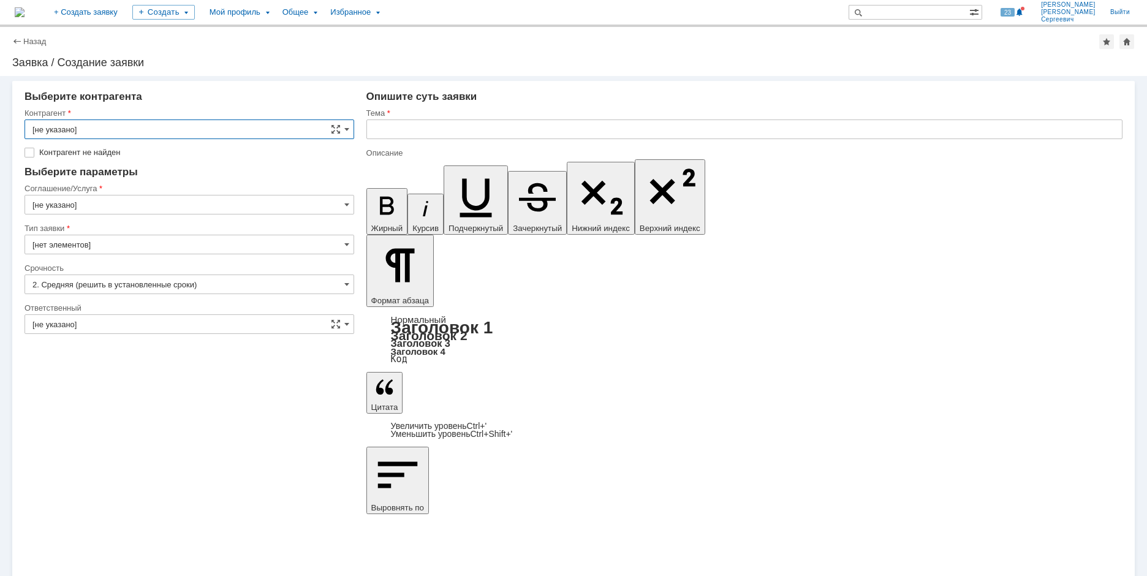
click at [129, 127] on input "[не указано]" at bounding box center [190, 130] width 330 height 20
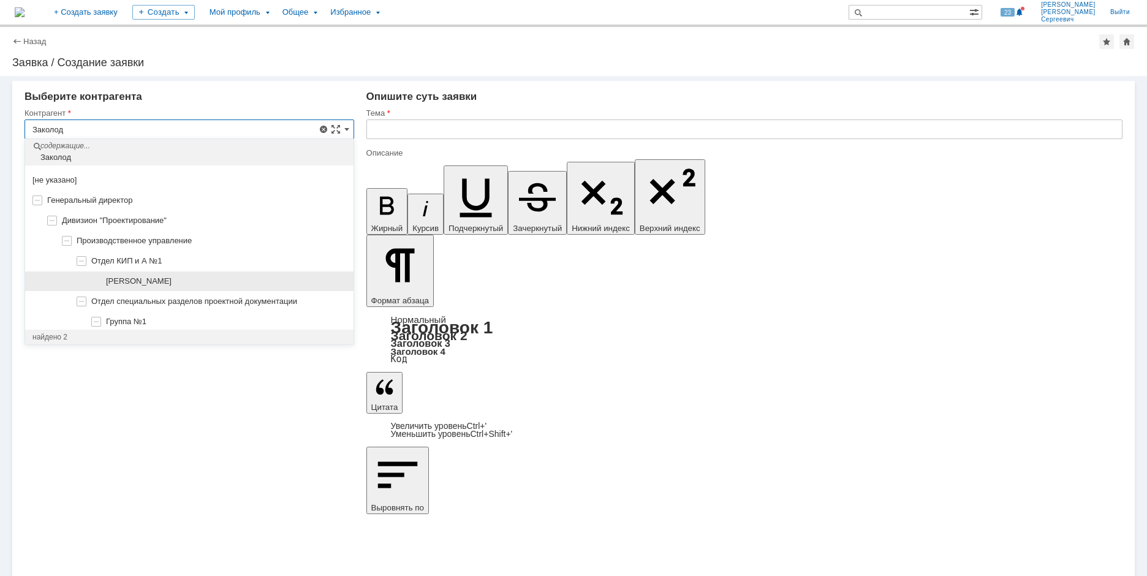
scroll to position [28, 0]
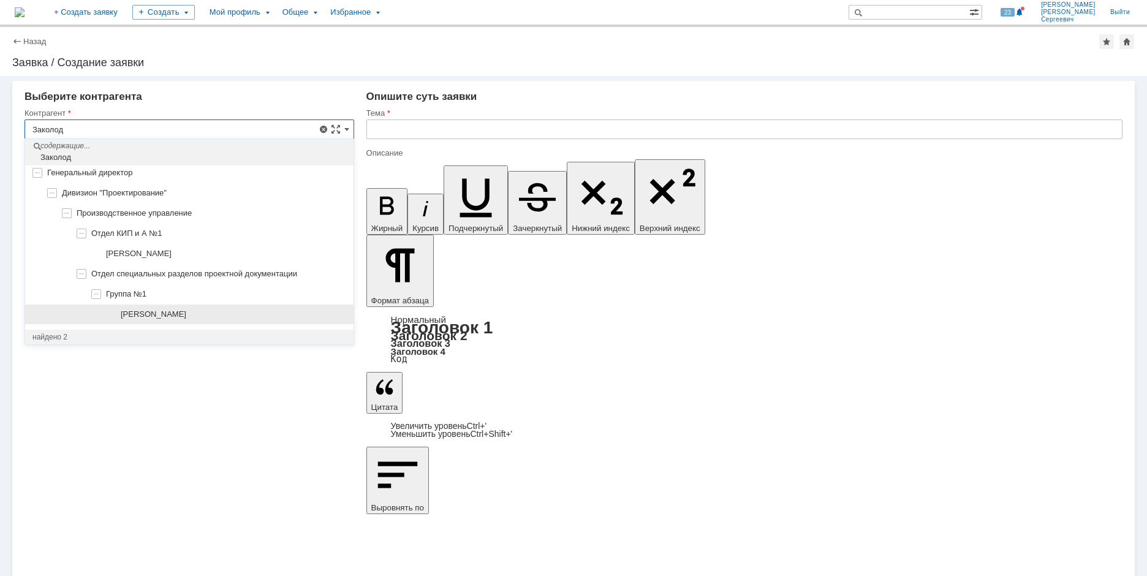
click at [257, 320] on div "[PERSON_NAME]" at bounding box center [189, 315] width 328 height 20
type input "[PERSON_NAME]"
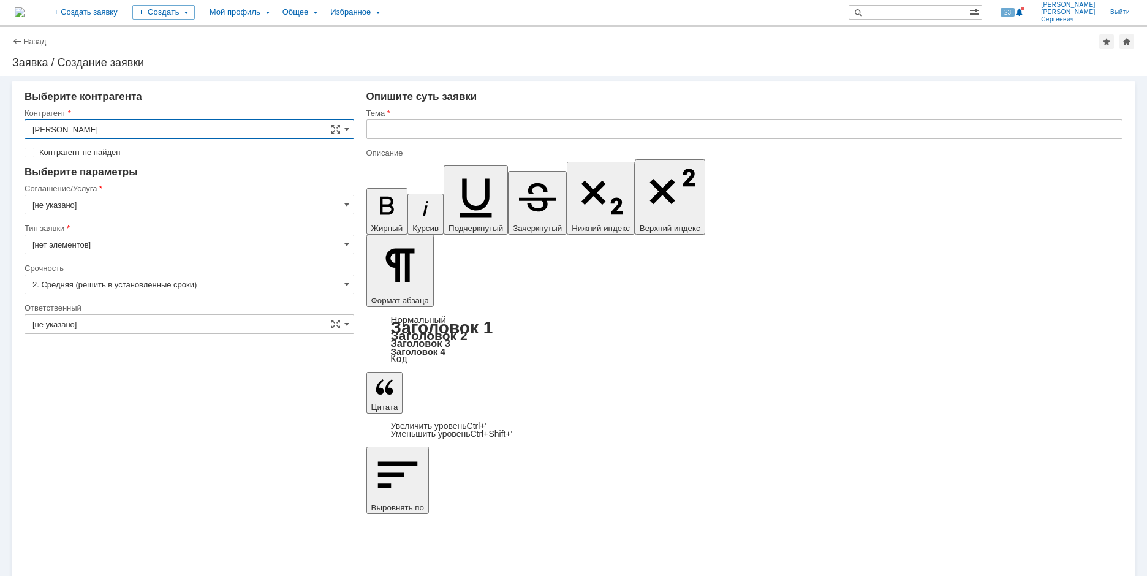
type input "[GEOGRAPHIC_DATA]"
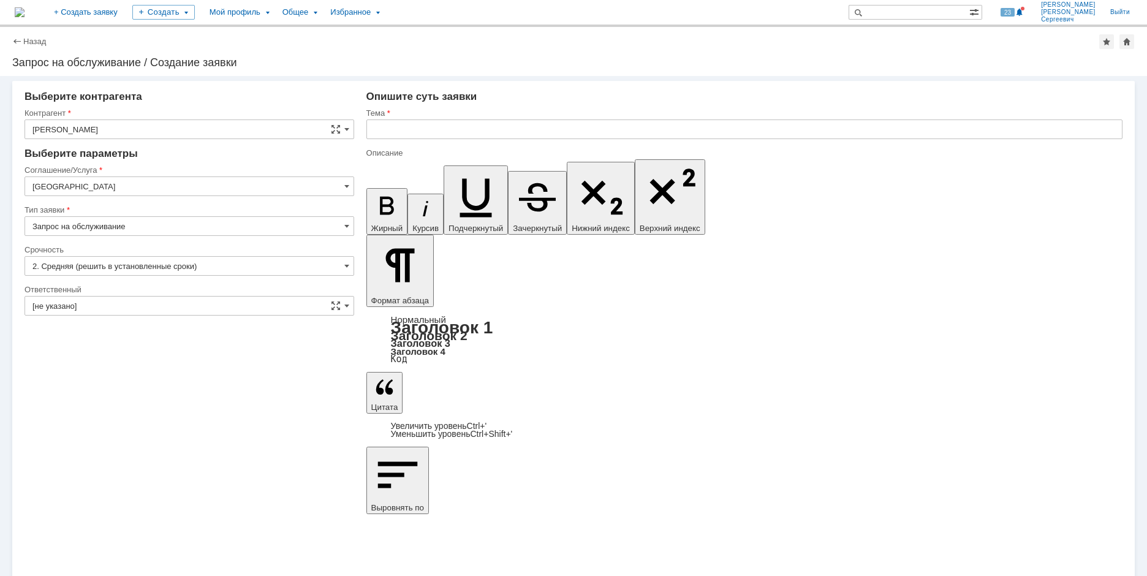
scroll to position [0, 0]
click at [217, 193] on input "[GEOGRAPHIC_DATA]" at bounding box center [190, 187] width 330 height 20
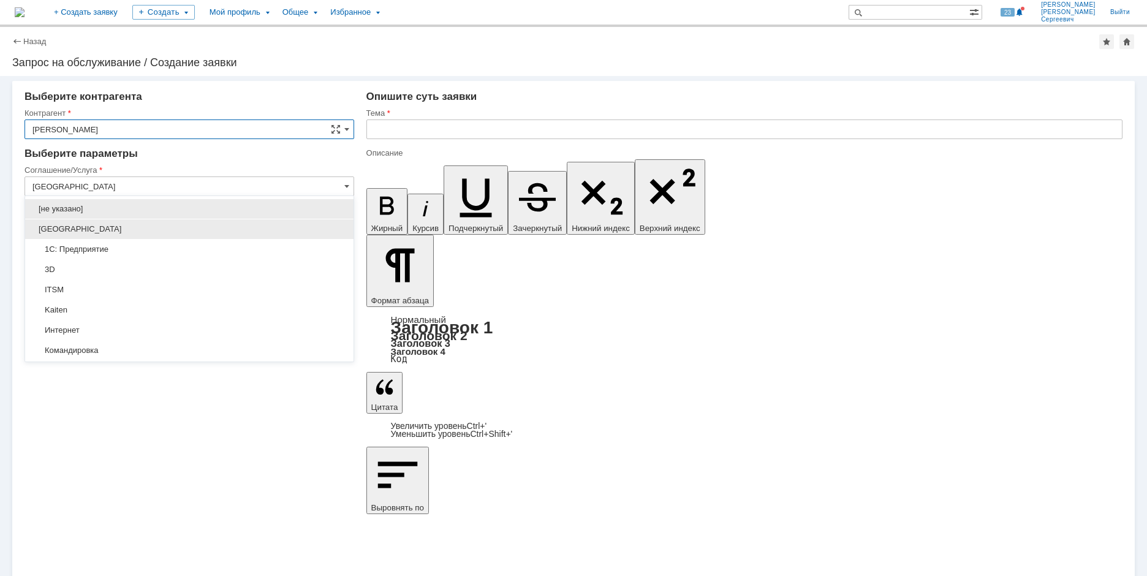
click at [198, 238] on div "[GEOGRAPHIC_DATA]" at bounding box center [189, 229] width 328 height 20
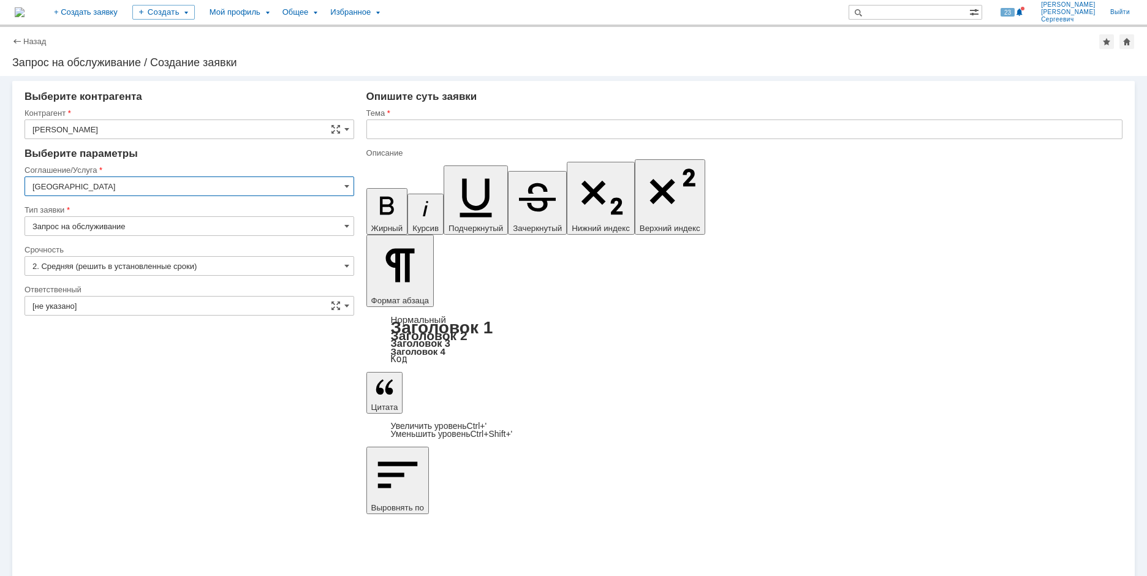
type input "[GEOGRAPHIC_DATA]"
click at [115, 299] on input "[не указано]" at bounding box center [190, 306] width 330 height 20
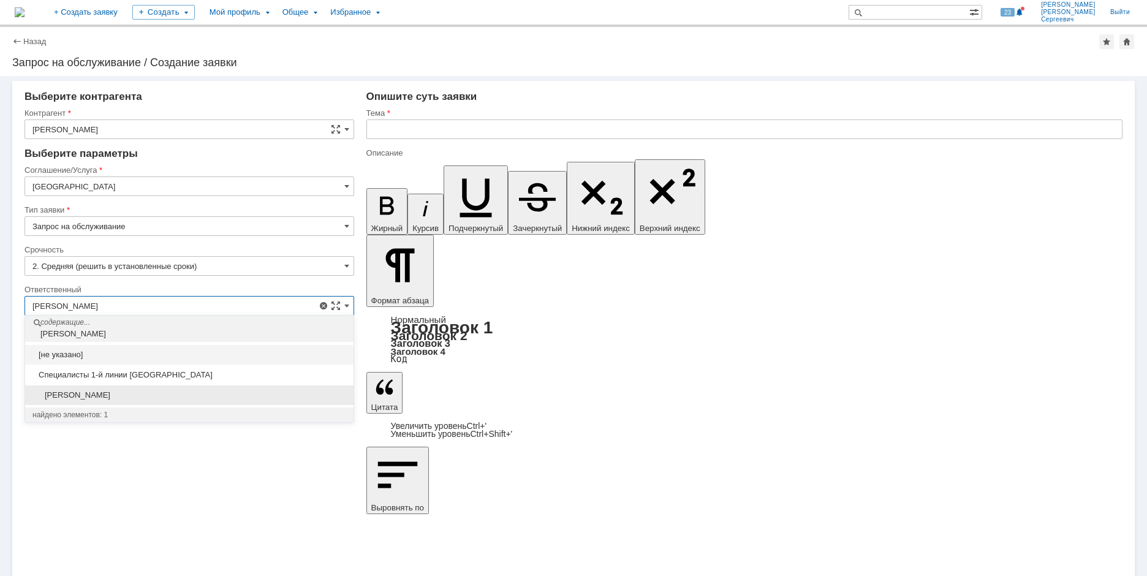
drag, startPoint x: 171, startPoint y: 398, endPoint x: 428, endPoint y: 171, distance: 343.0
click at [171, 397] on span "[PERSON_NAME]" at bounding box center [189, 395] width 314 height 10
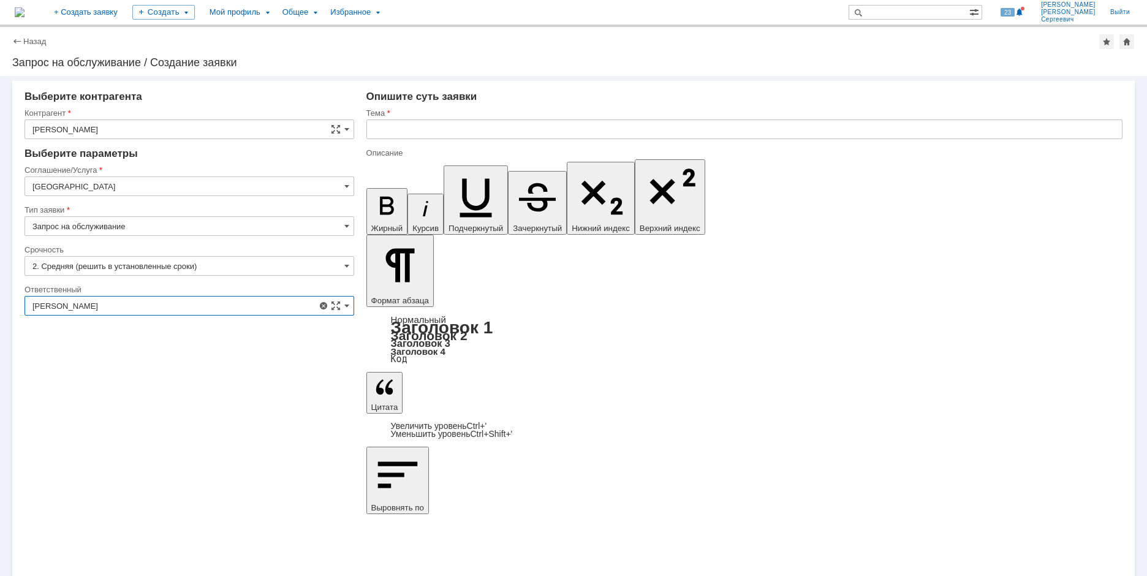
click at [471, 128] on input "text" at bounding box center [744, 130] width 756 height 20
type input "[PERSON_NAME]"
paste input "Ошибка Thunderbird"
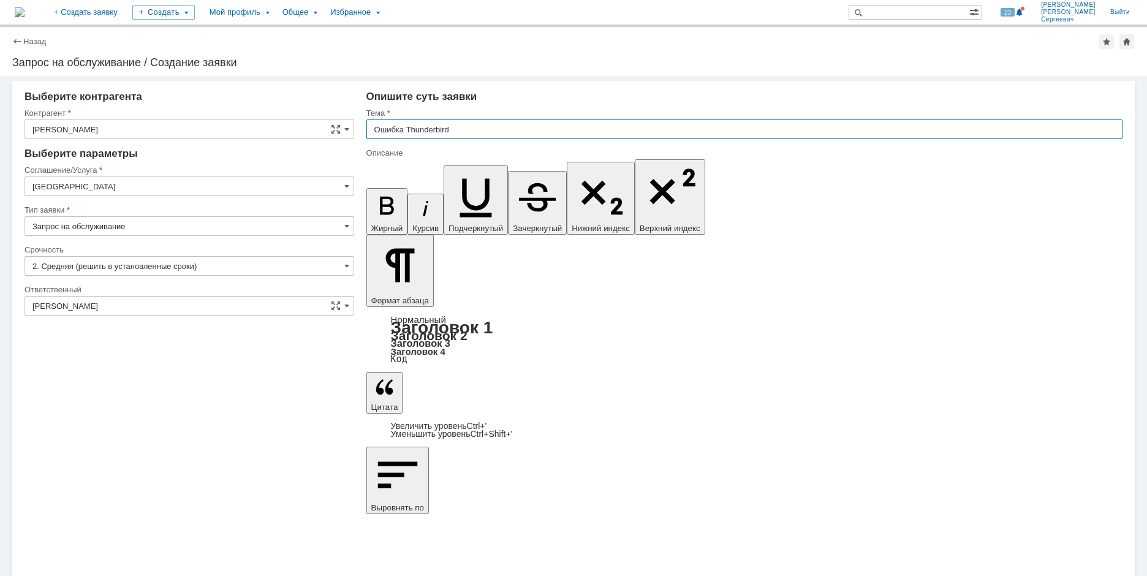
click at [401, 132] on input "Ошибка Thunderbird" at bounding box center [744, 130] width 756 height 20
click at [403, 132] on input "Ошибка Thunderbird" at bounding box center [744, 130] width 756 height 20
type input "Ошибка в Thunderbird"
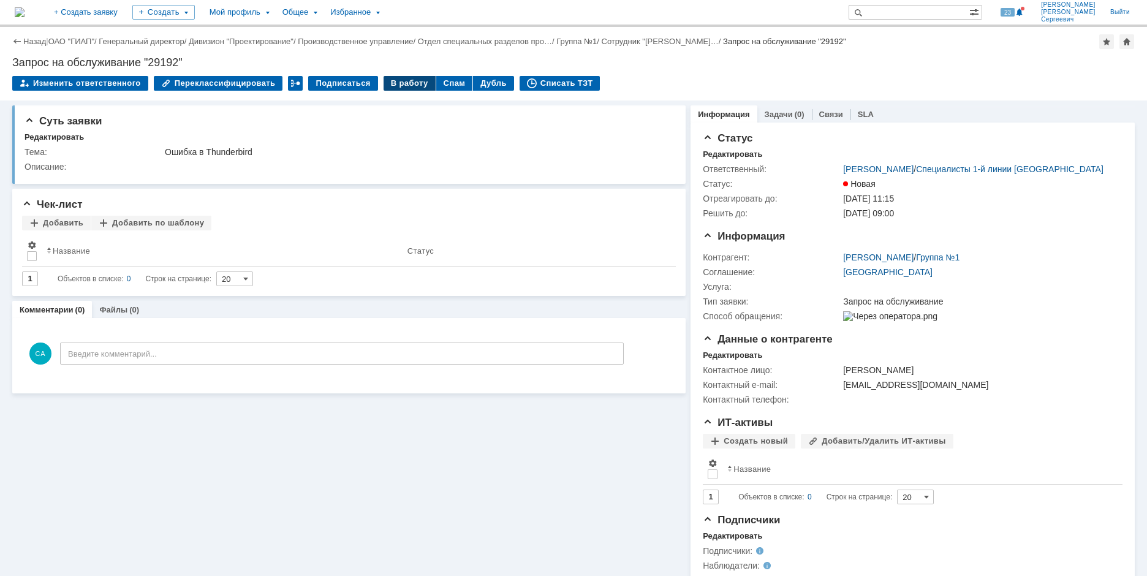
click at [401, 79] on div "В работу" at bounding box center [410, 83] width 52 height 15
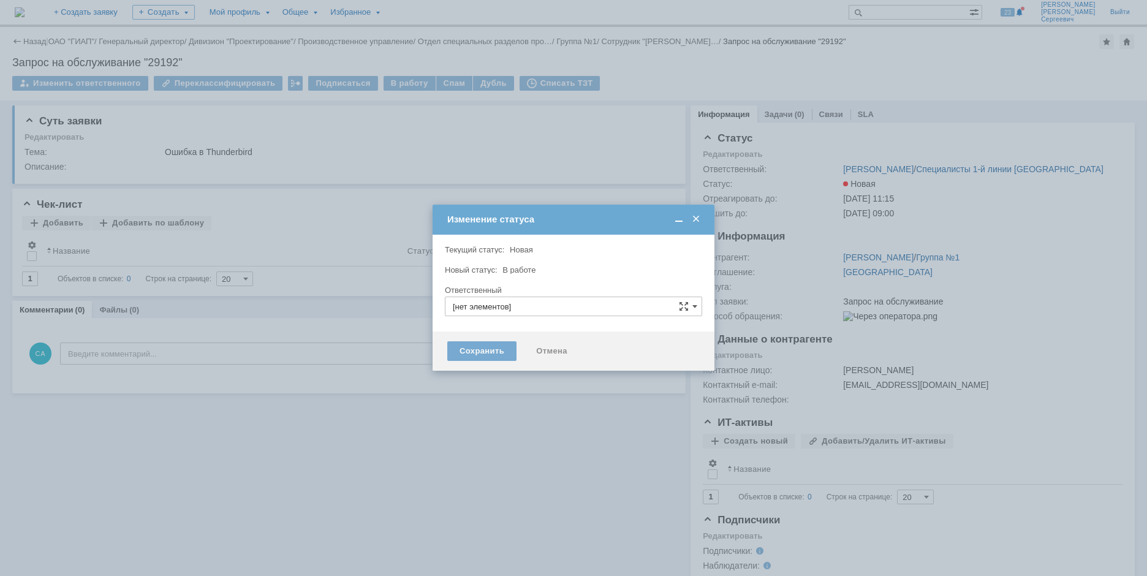
type input "[PERSON_NAME]"
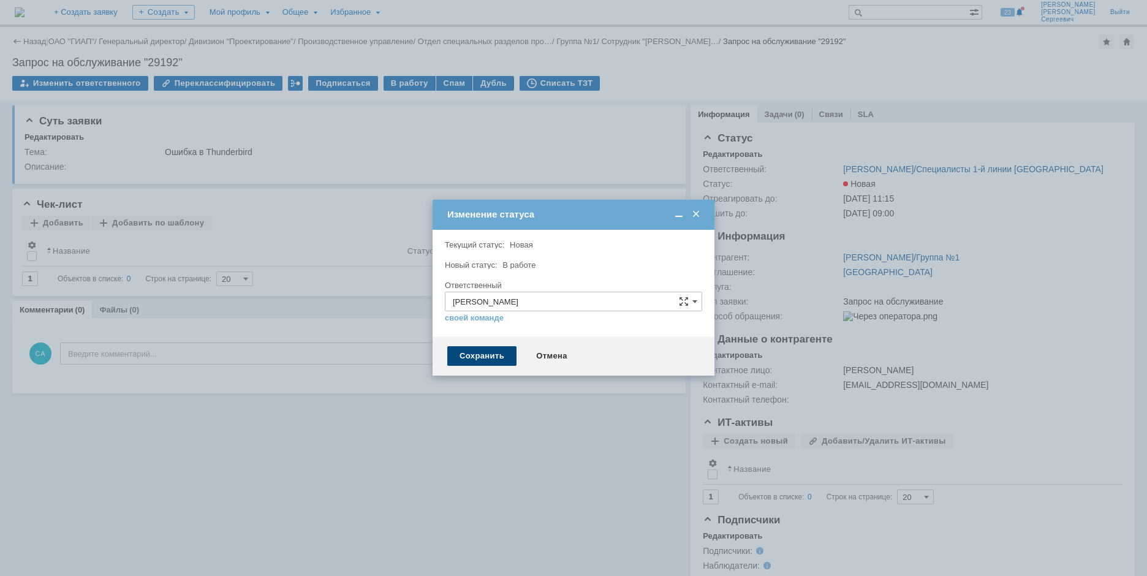
click at [460, 356] on div "Сохранить" at bounding box center [481, 356] width 69 height 20
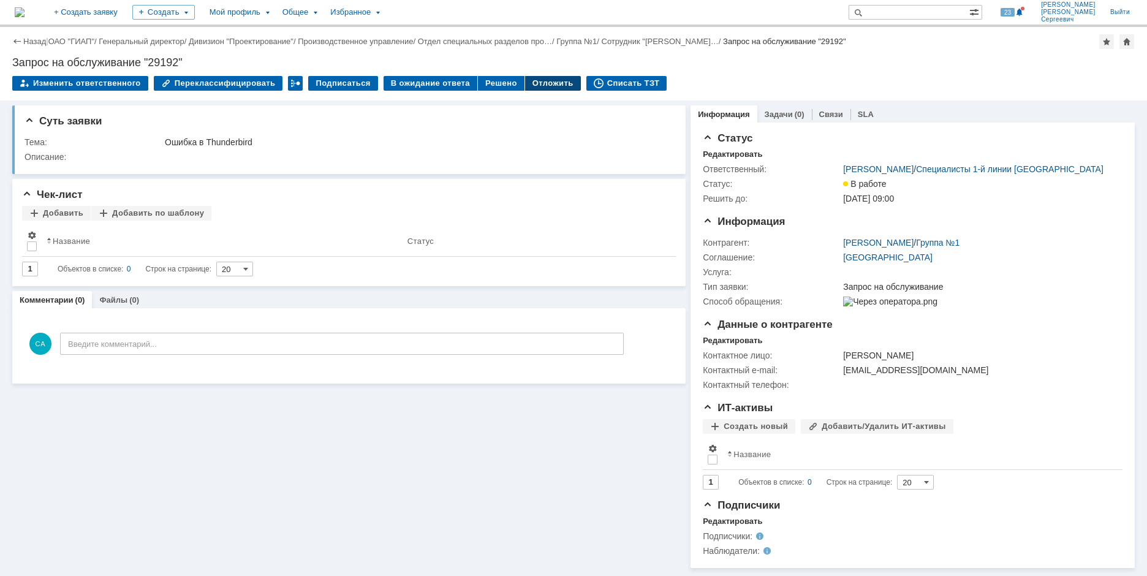
click at [539, 87] on div "Отложить" at bounding box center [553, 83] width 56 height 15
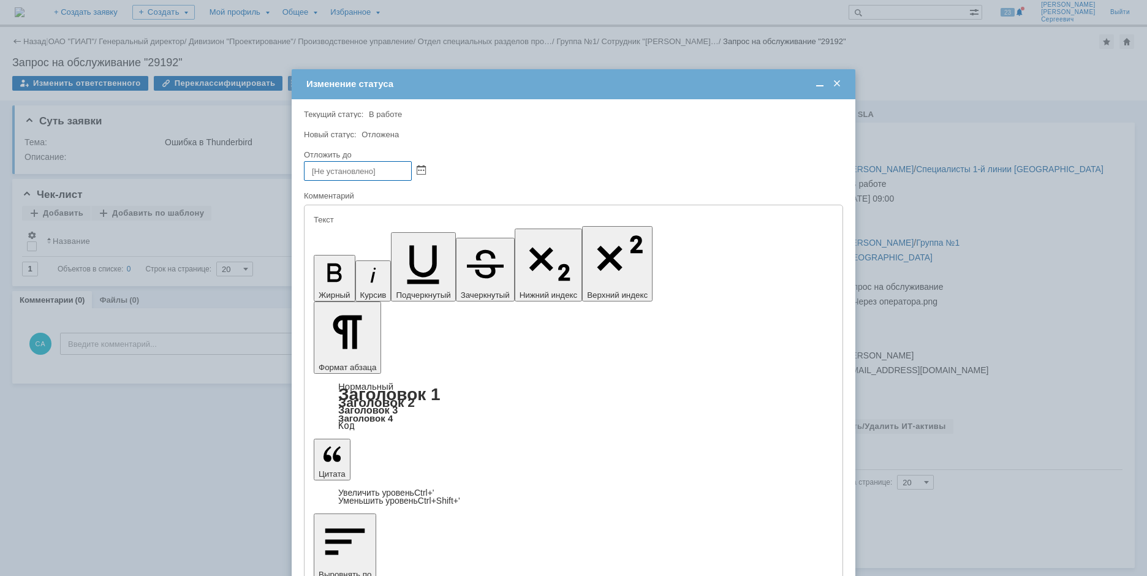
click at [839, 83] on span at bounding box center [837, 83] width 12 height 11
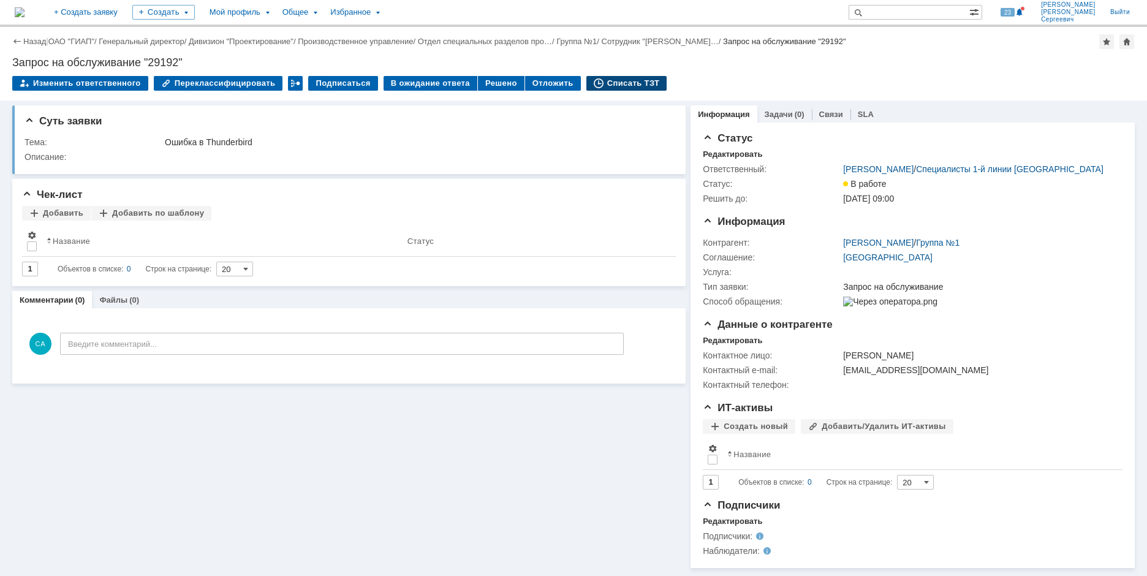
click at [604, 78] on div "Списать ТЗТ" at bounding box center [627, 83] width 81 height 15
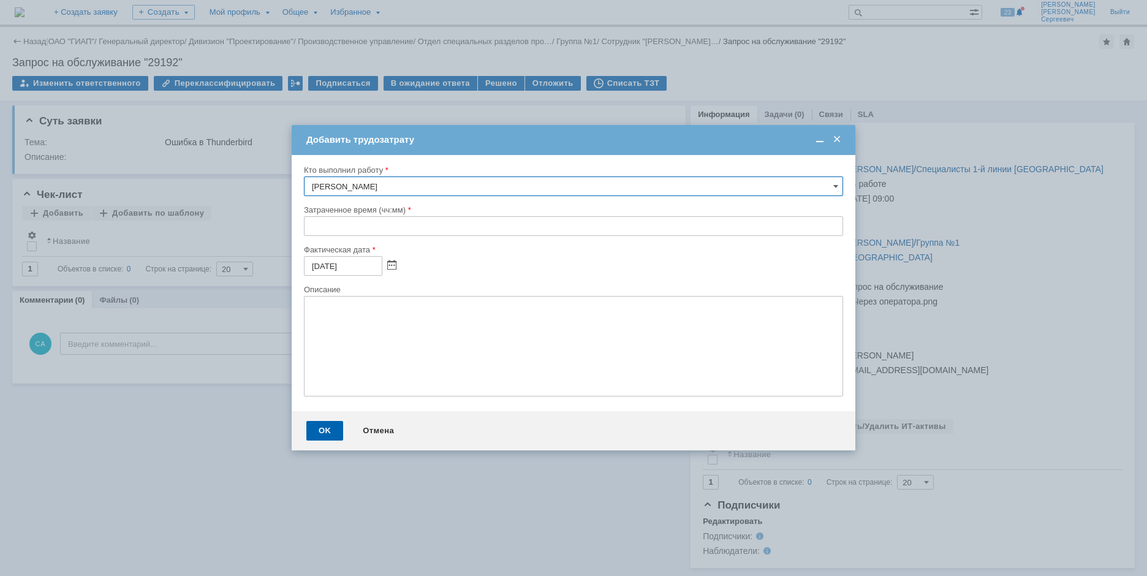
click at [313, 229] on input "text" at bounding box center [573, 226] width 539 height 20
type input "00:05"
click at [326, 436] on div "OK" at bounding box center [324, 431] width 37 height 20
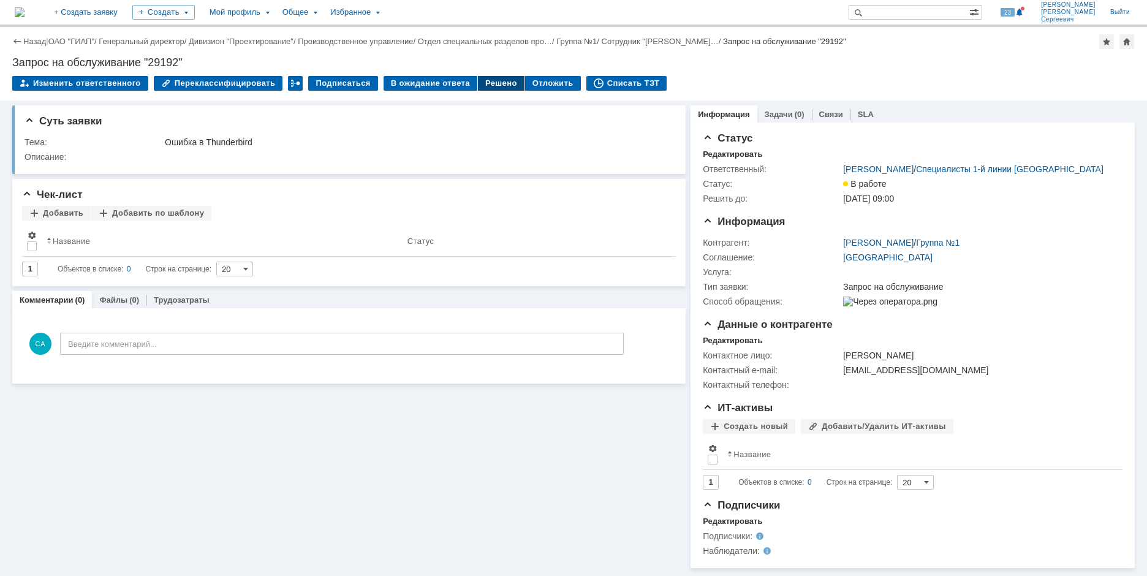
click at [490, 82] on div "Решено" at bounding box center [501, 83] width 47 height 15
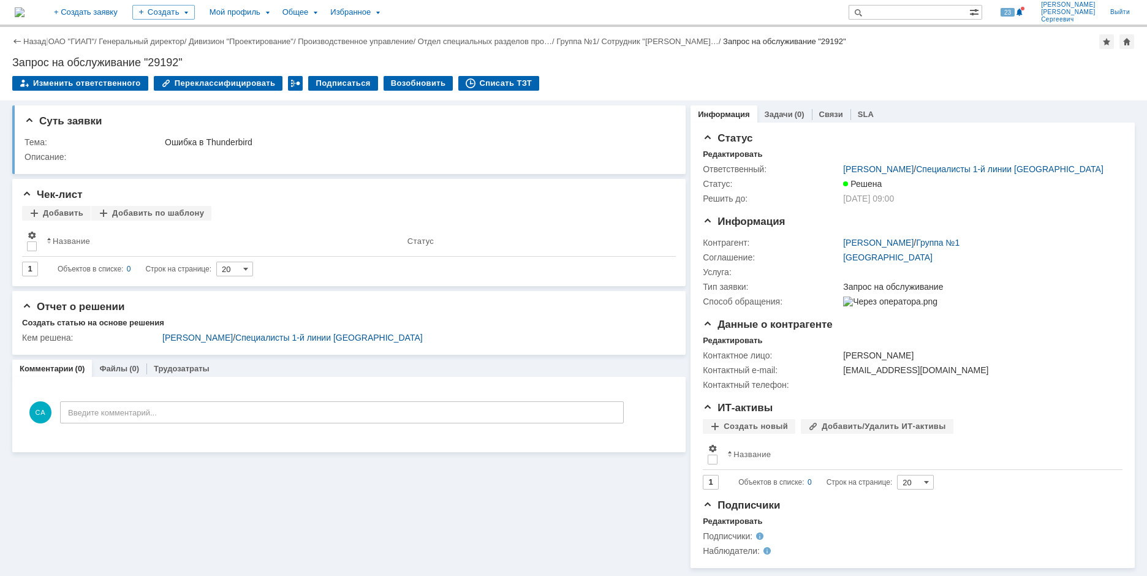
click at [25, 9] on img at bounding box center [20, 12] width 10 height 10
